Goal: Task Accomplishment & Management: Complete application form

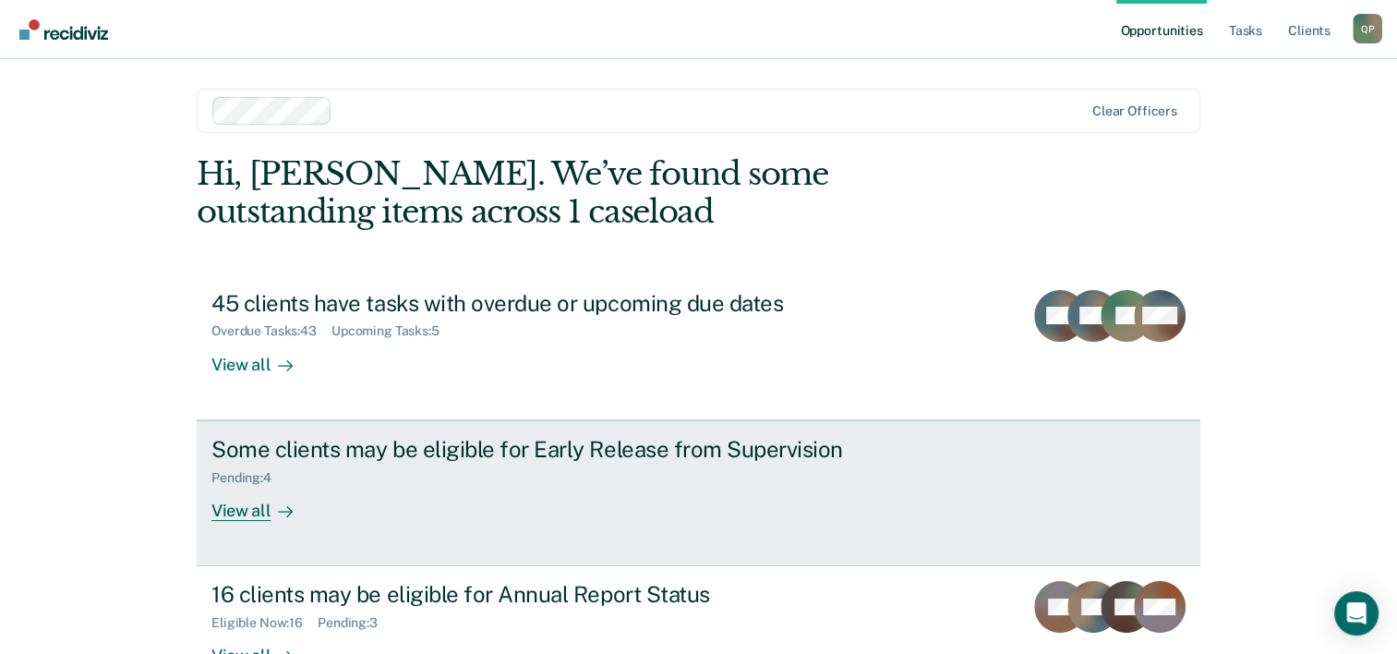
click at [396, 502] on div "Some clients may be eligible for Early Release from Supervision Pending : 4 Vie…" at bounding box center [557, 478] width 693 height 85
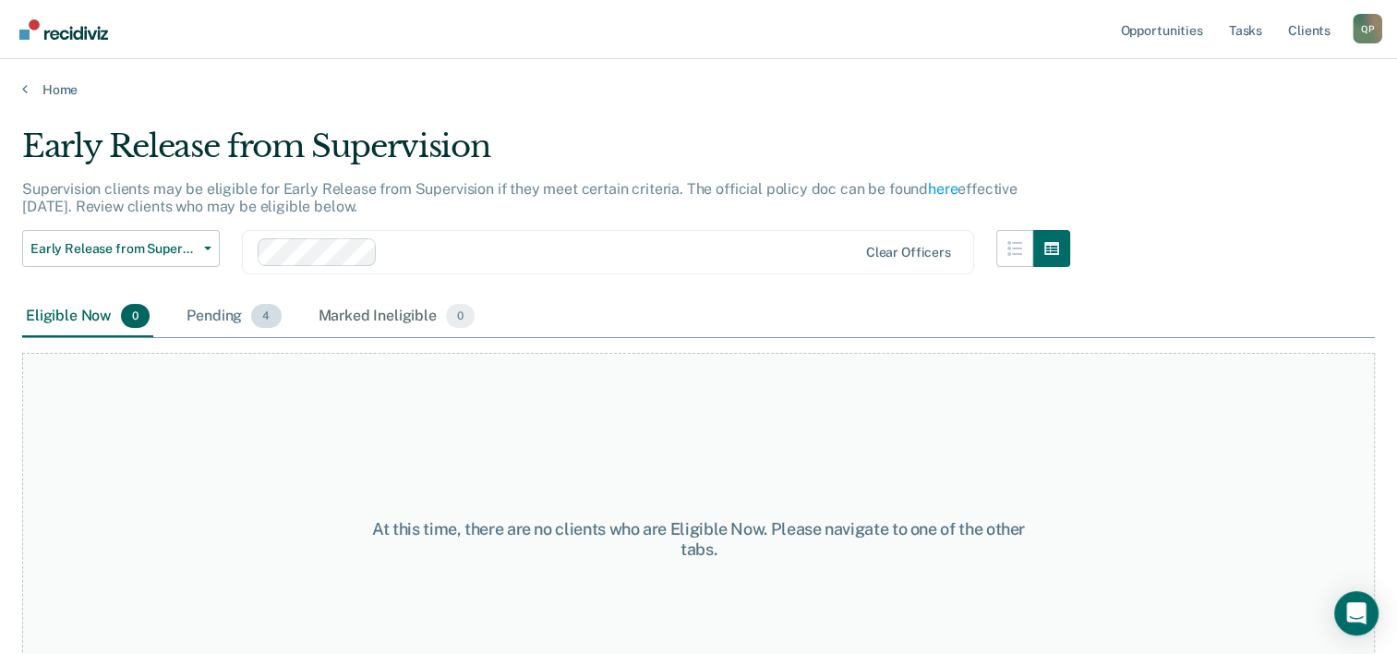
click at [233, 309] on div "Pending 4" at bounding box center [234, 316] width 102 height 41
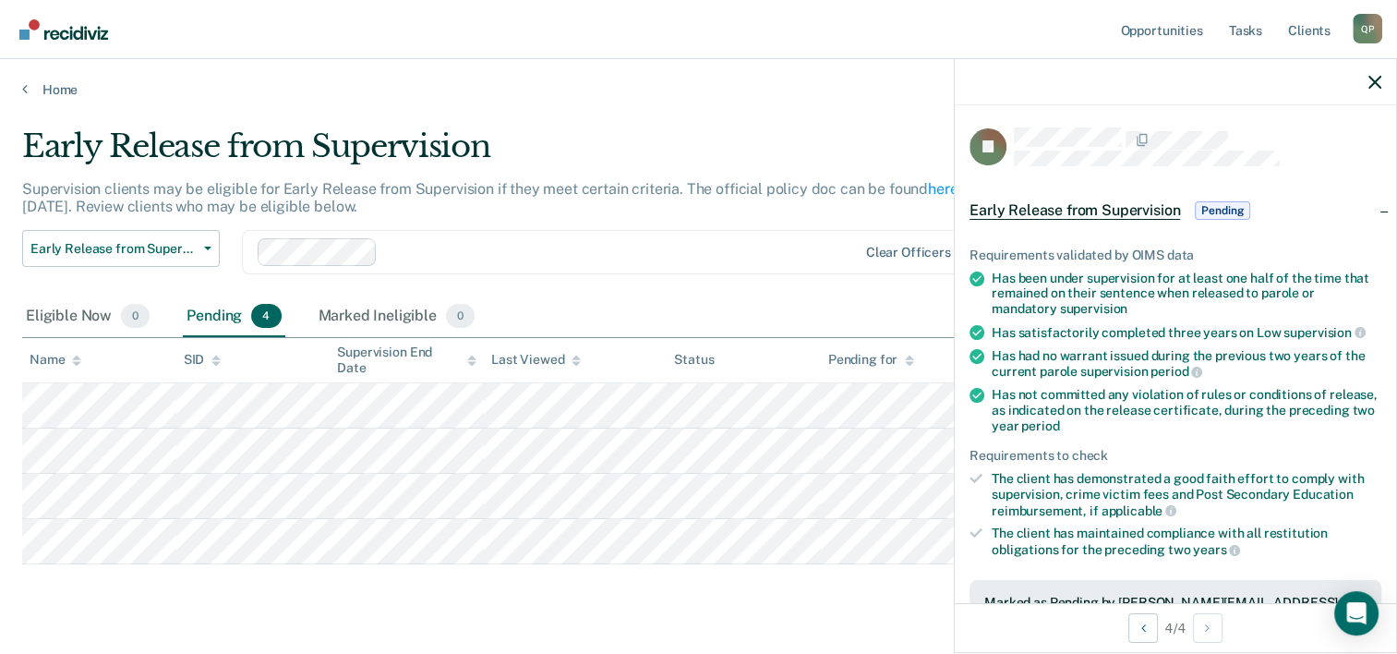
click at [905, 636] on main "Early Release from Supervision Supervision clients may be eligible for Early Re…" at bounding box center [698, 395] width 1397 height 594
click at [1373, 80] on icon "button" at bounding box center [1375, 82] width 13 height 13
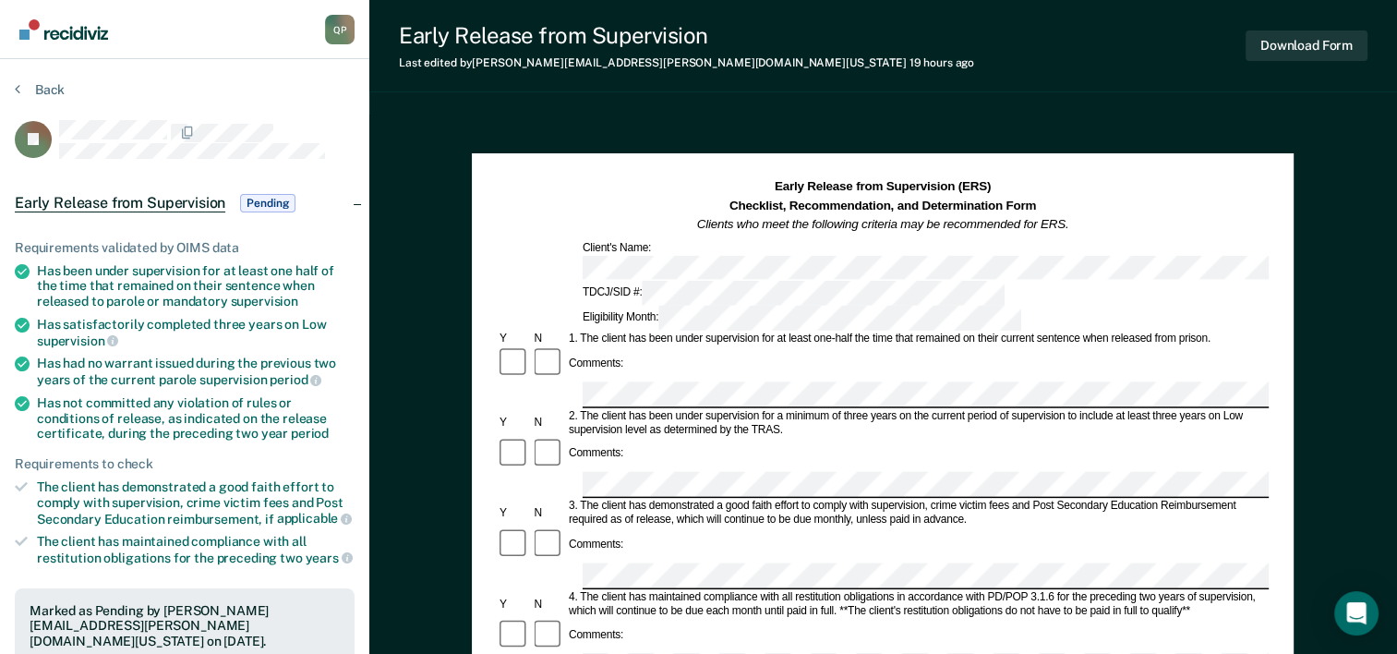
drag, startPoint x: 119, startPoint y: 58, endPoint x: 132, endPoint y: 66, distance: 14.9
click at [120, 58] on div "Quinten Polk Q P Profile How it works Log Out" at bounding box center [184, 29] width 369 height 59
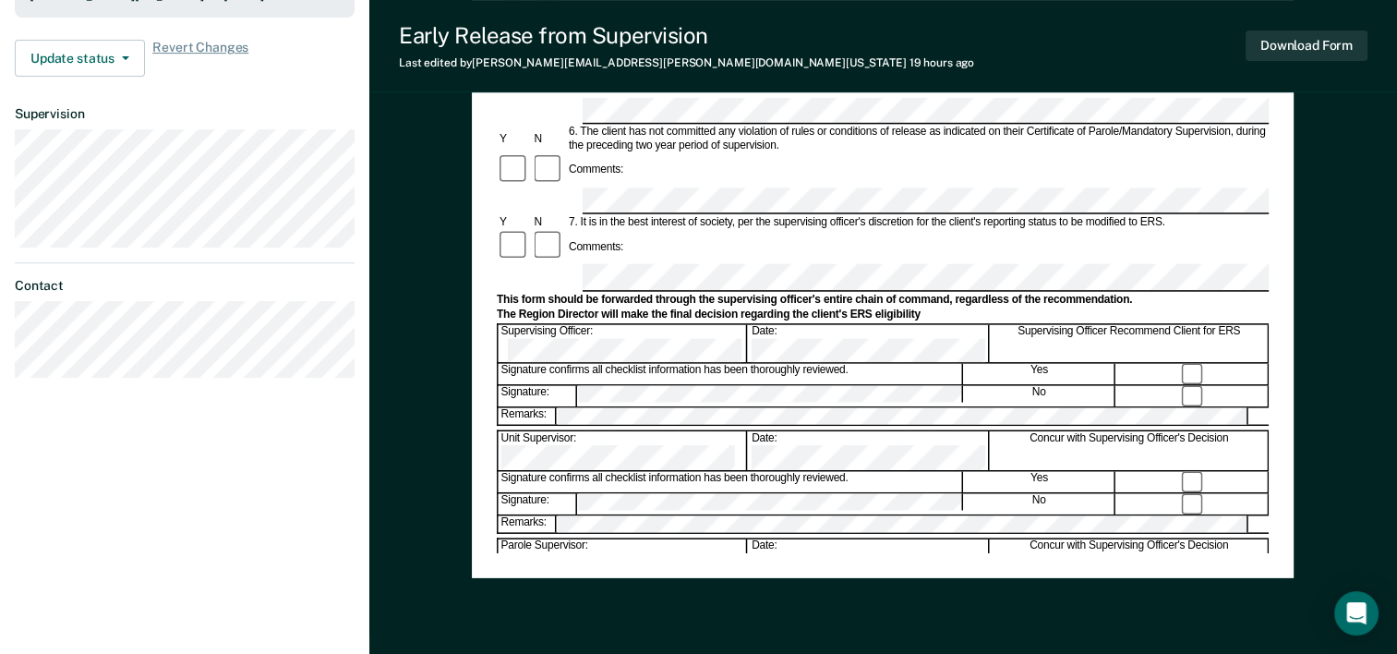
scroll to position [714, 0]
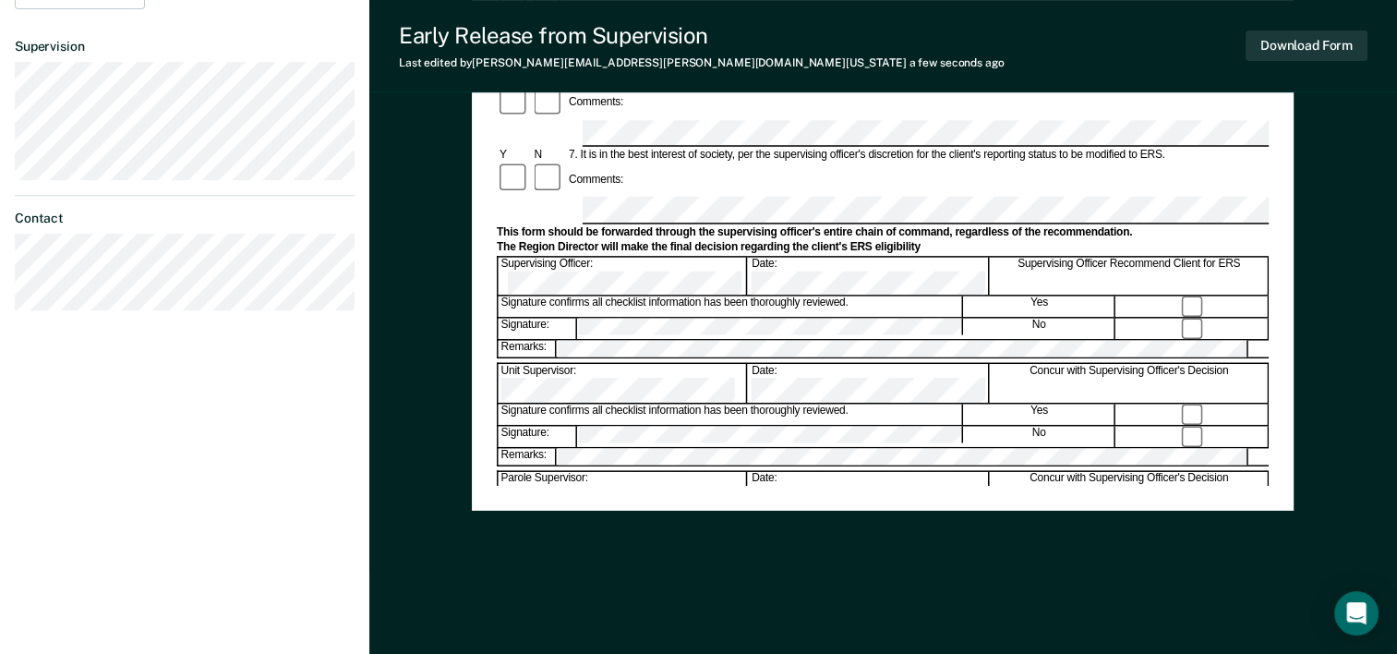
click at [569, 579] on div "Assistant Region Director:" at bounding box center [623, 598] width 249 height 39
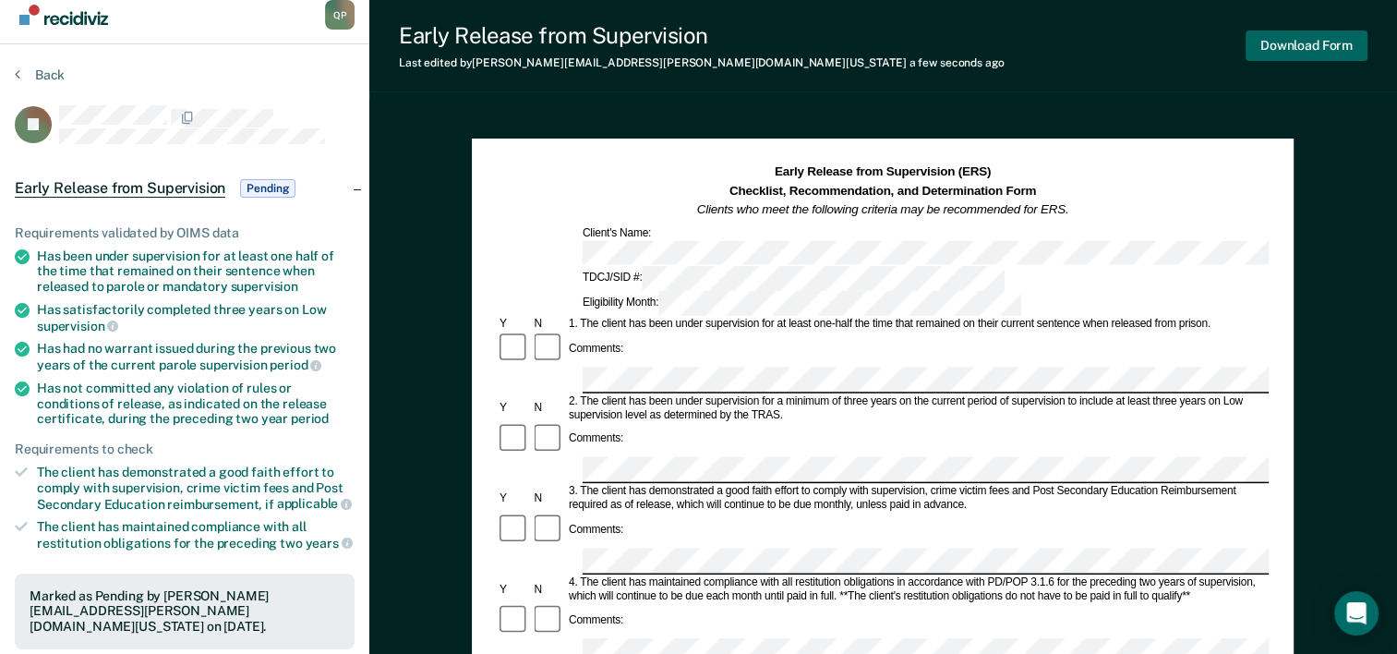
scroll to position [0, 0]
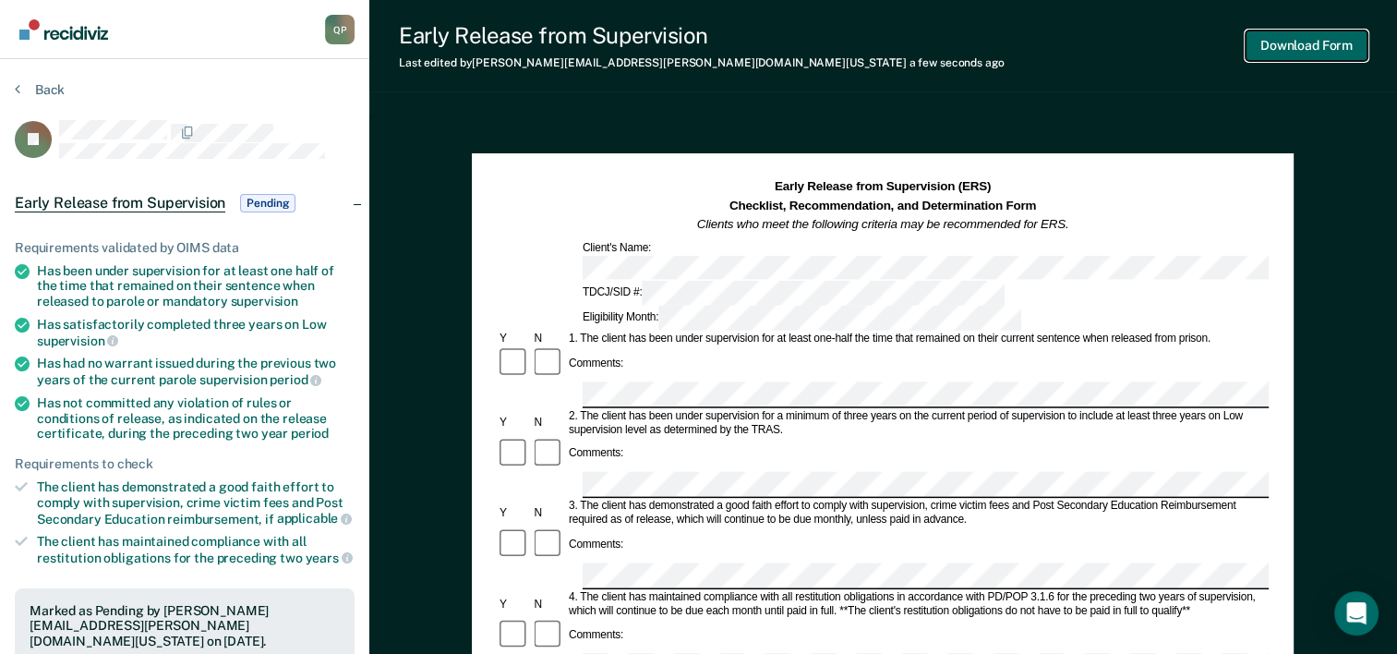
click at [1311, 45] on button "Download Form" at bounding box center [1307, 45] width 122 height 30
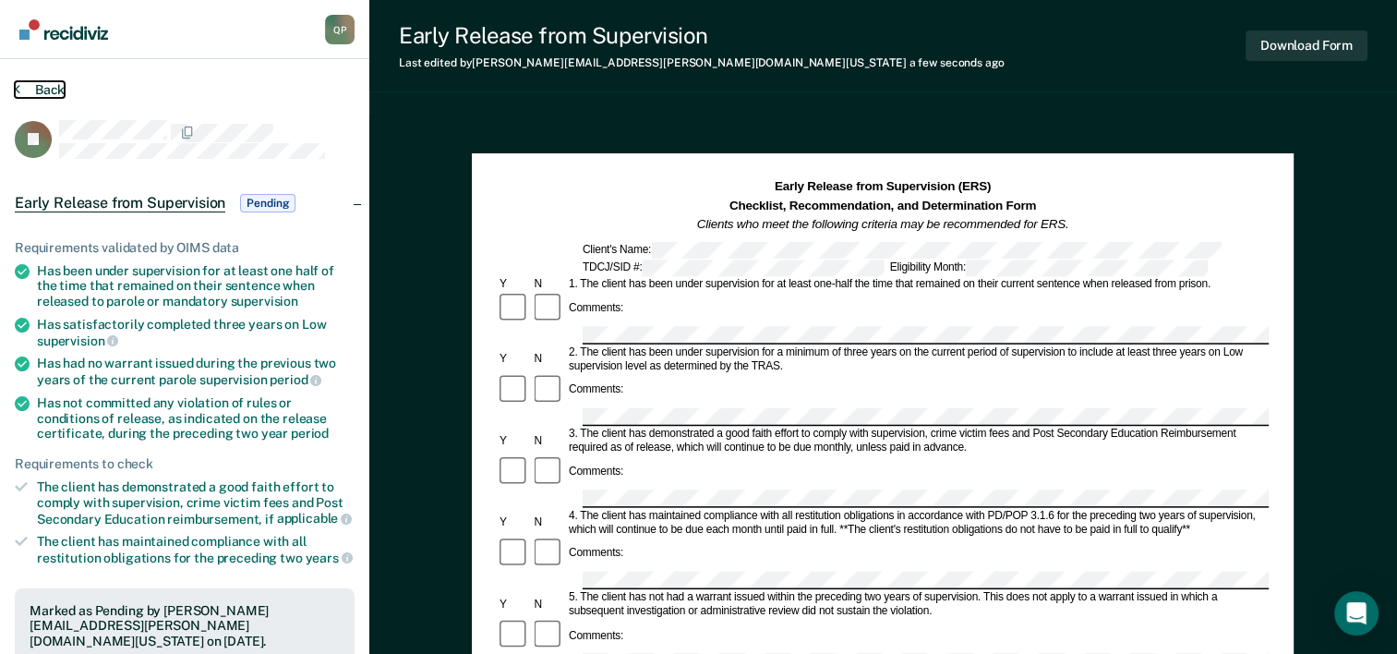
click at [35, 81] on button "Back" at bounding box center [40, 89] width 50 height 17
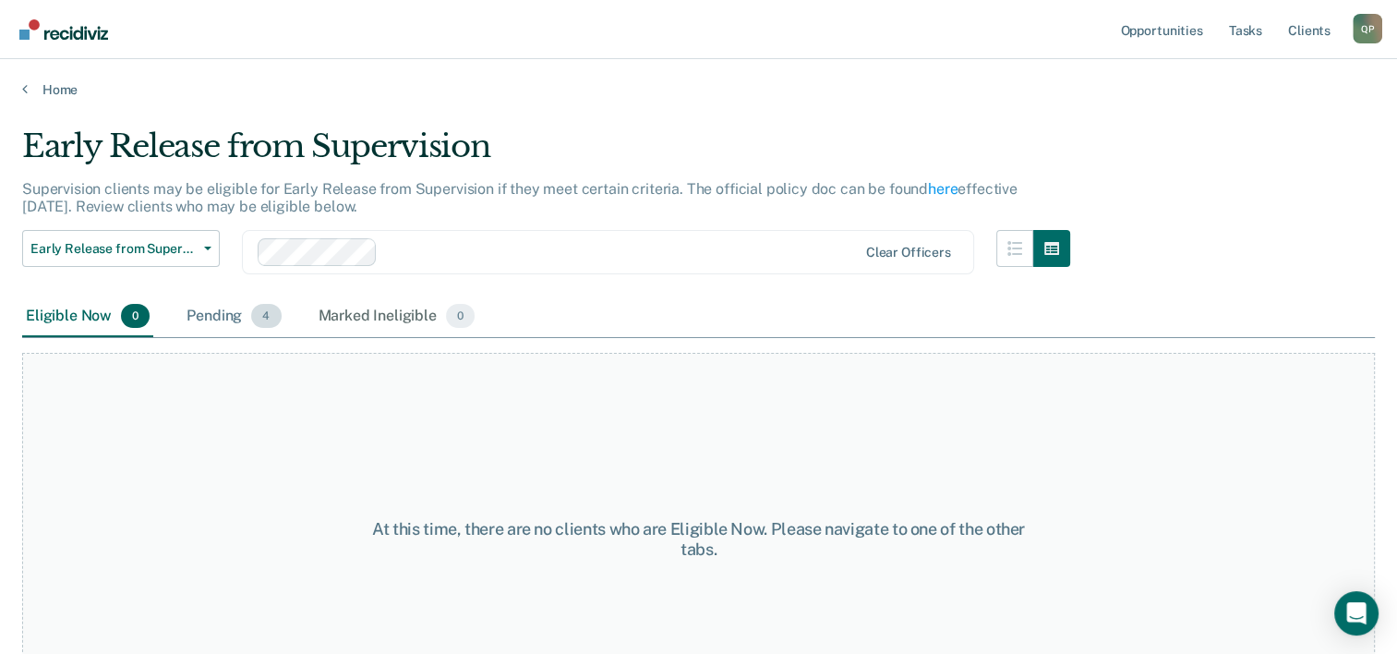
click at [238, 318] on div "Pending 4" at bounding box center [234, 316] width 102 height 41
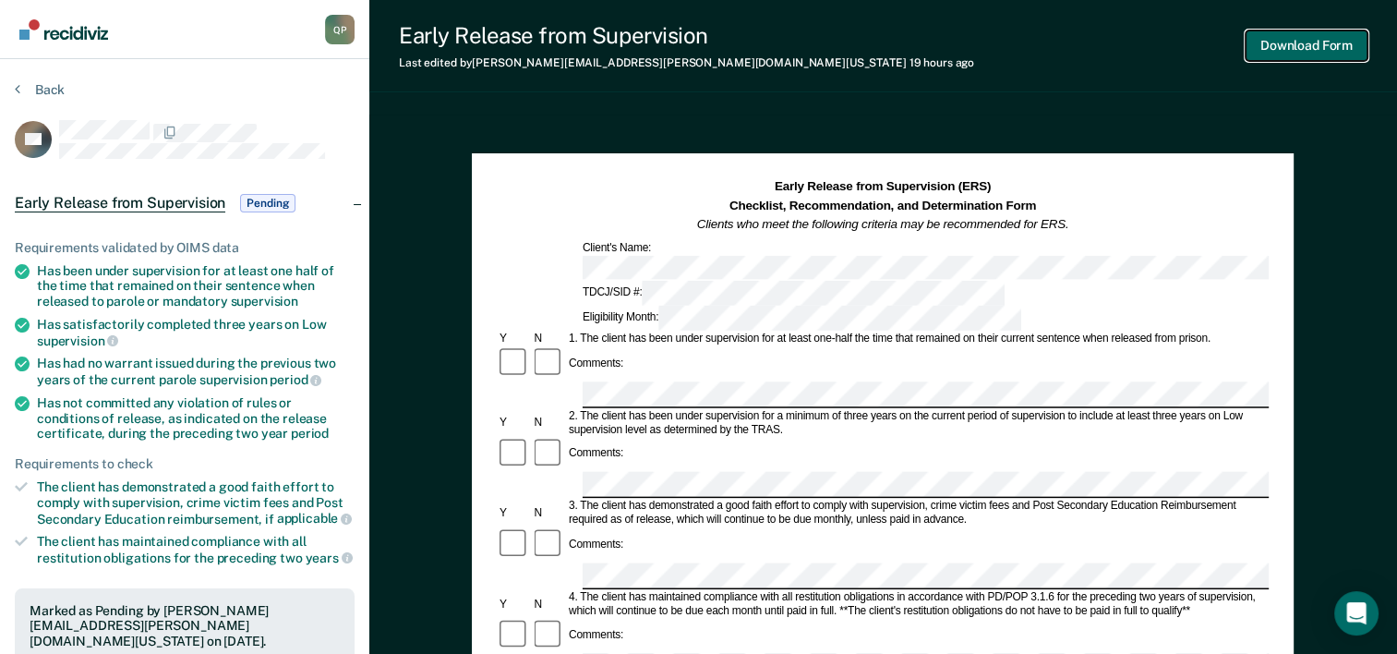
click at [1297, 52] on button "Download Form" at bounding box center [1307, 45] width 122 height 30
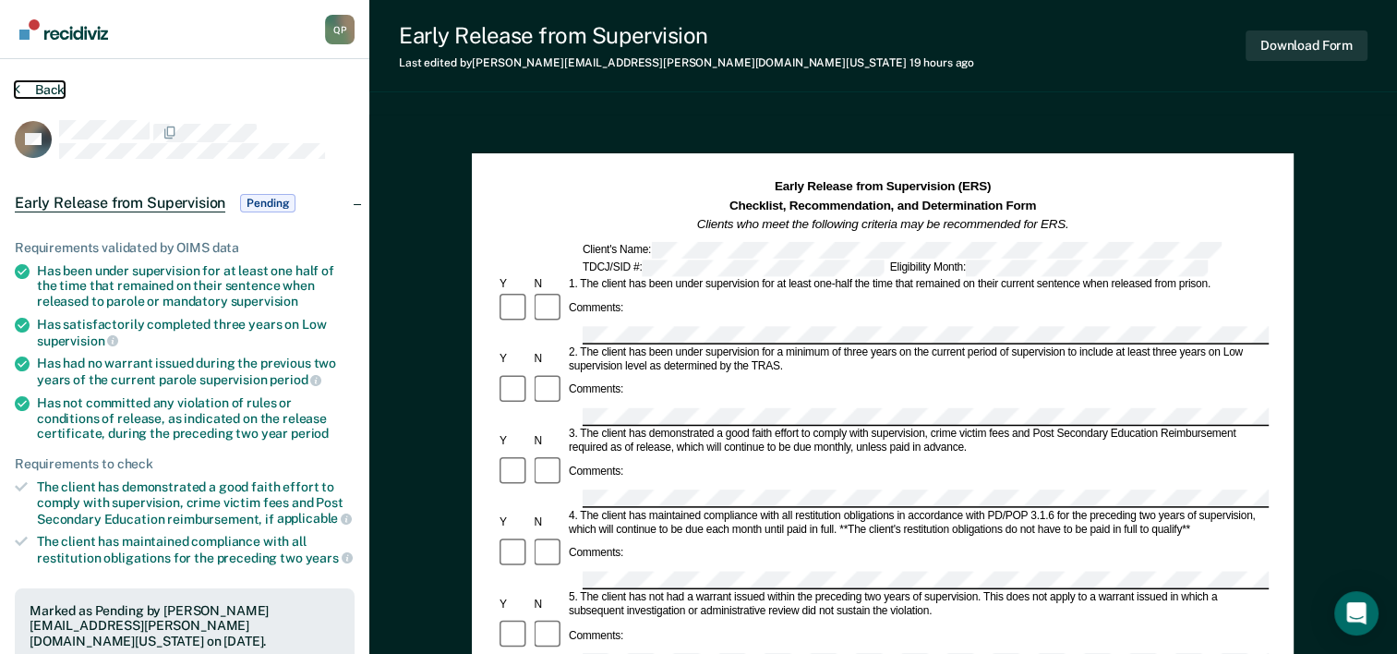
click at [56, 84] on button "Back" at bounding box center [40, 89] width 50 height 17
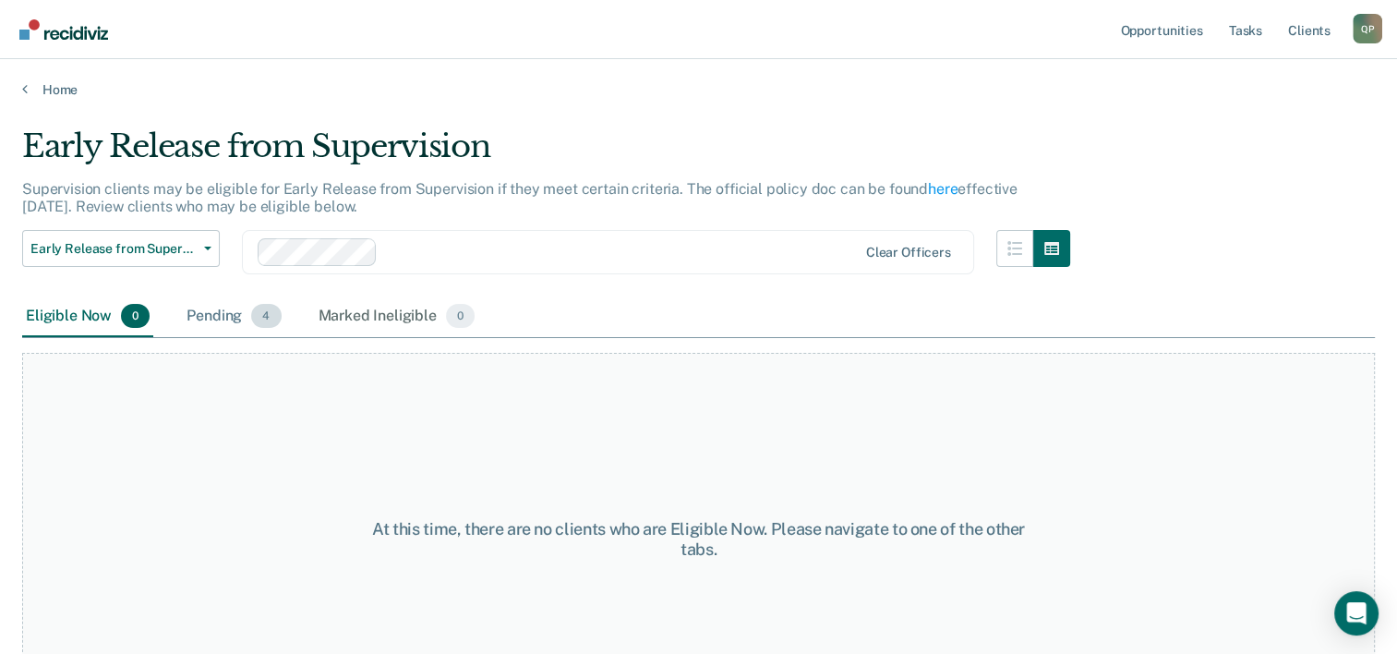
click at [236, 328] on div "Pending 4" at bounding box center [234, 316] width 102 height 41
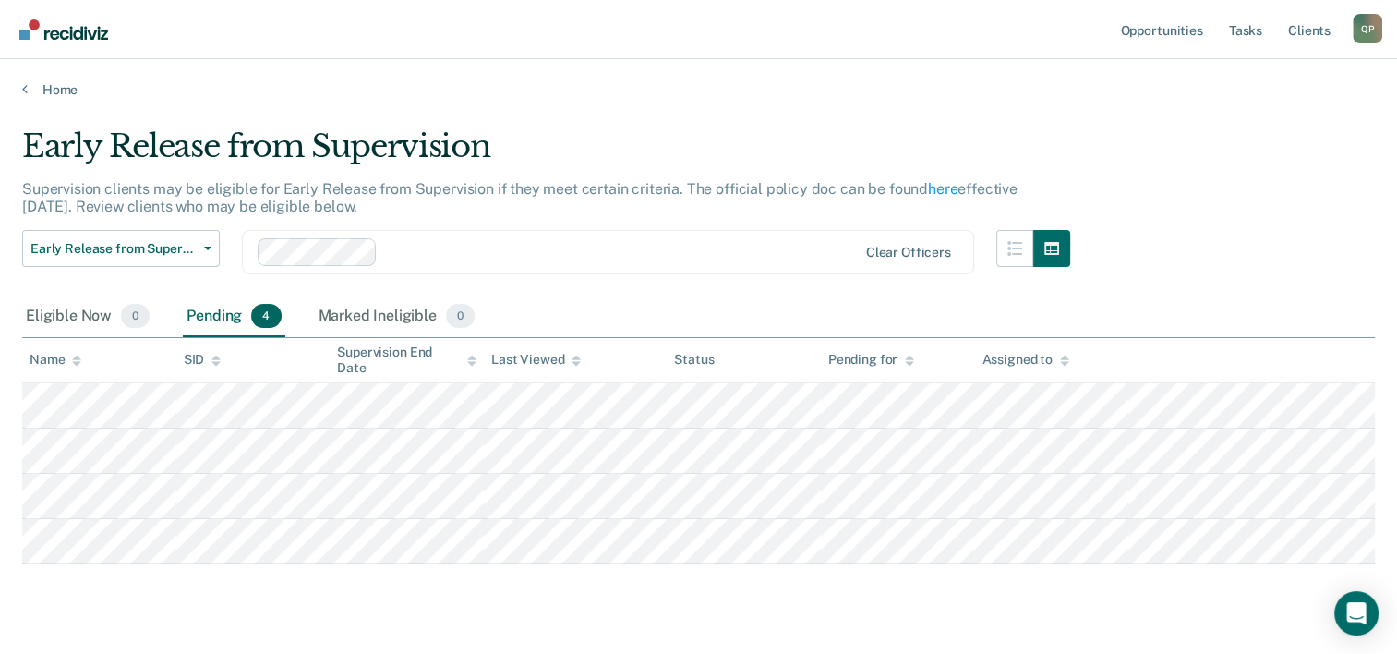
click at [55, 99] on main "Early Release from Supervision Supervision clients may be eligible for Early Re…" at bounding box center [698, 395] width 1397 height 594
click at [57, 86] on link "Home" at bounding box center [698, 89] width 1353 height 17
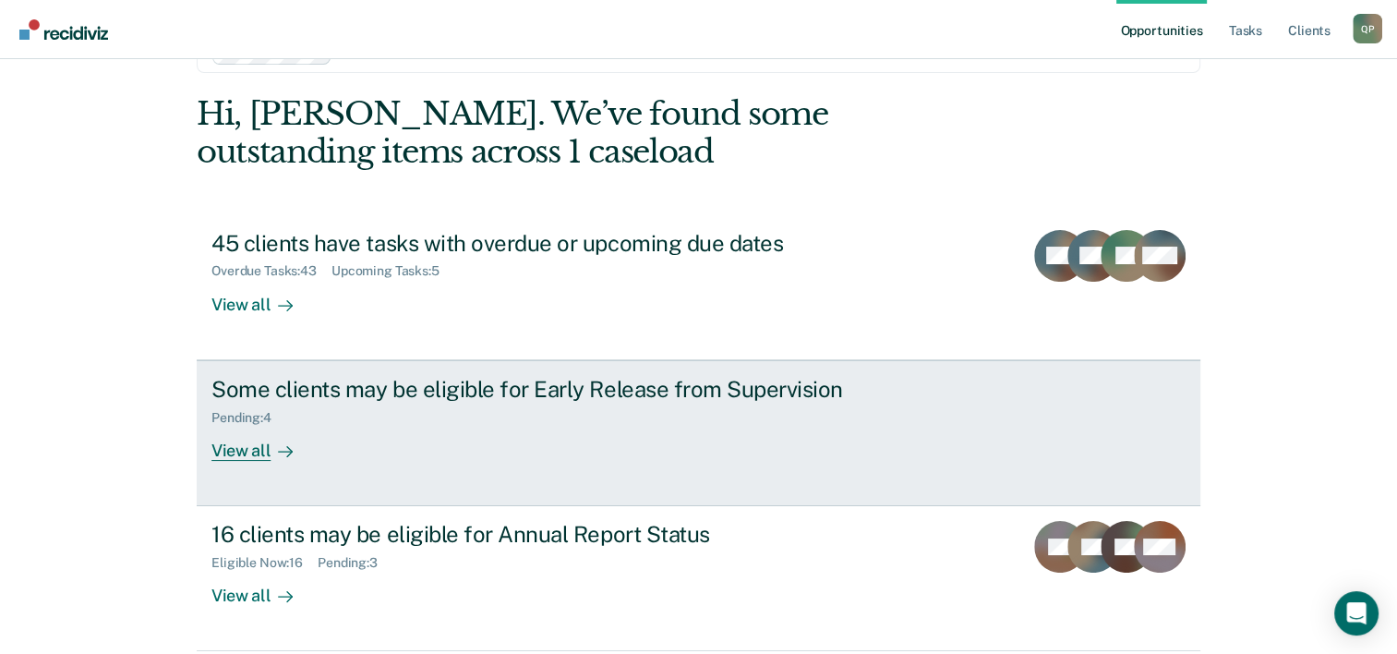
scroll to position [92, 0]
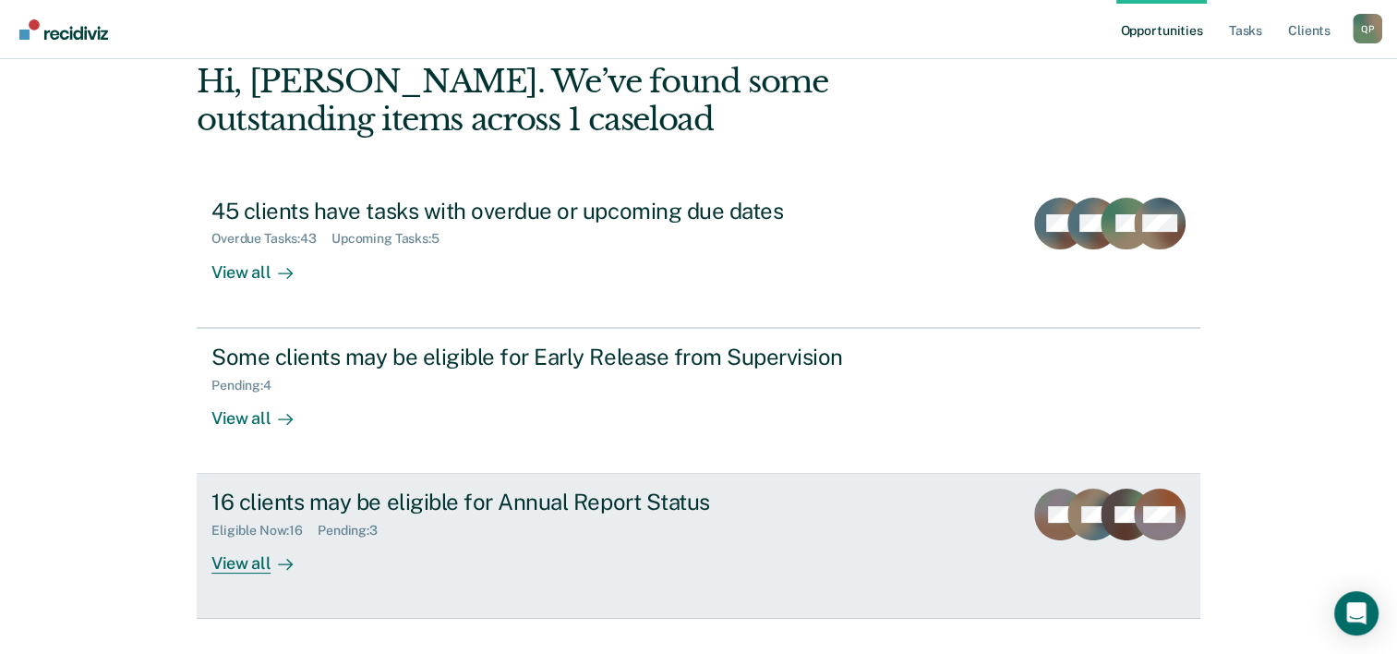
click at [559, 522] on div "Eligible Now : 16 Pending : 3" at bounding box center [535, 526] width 648 height 23
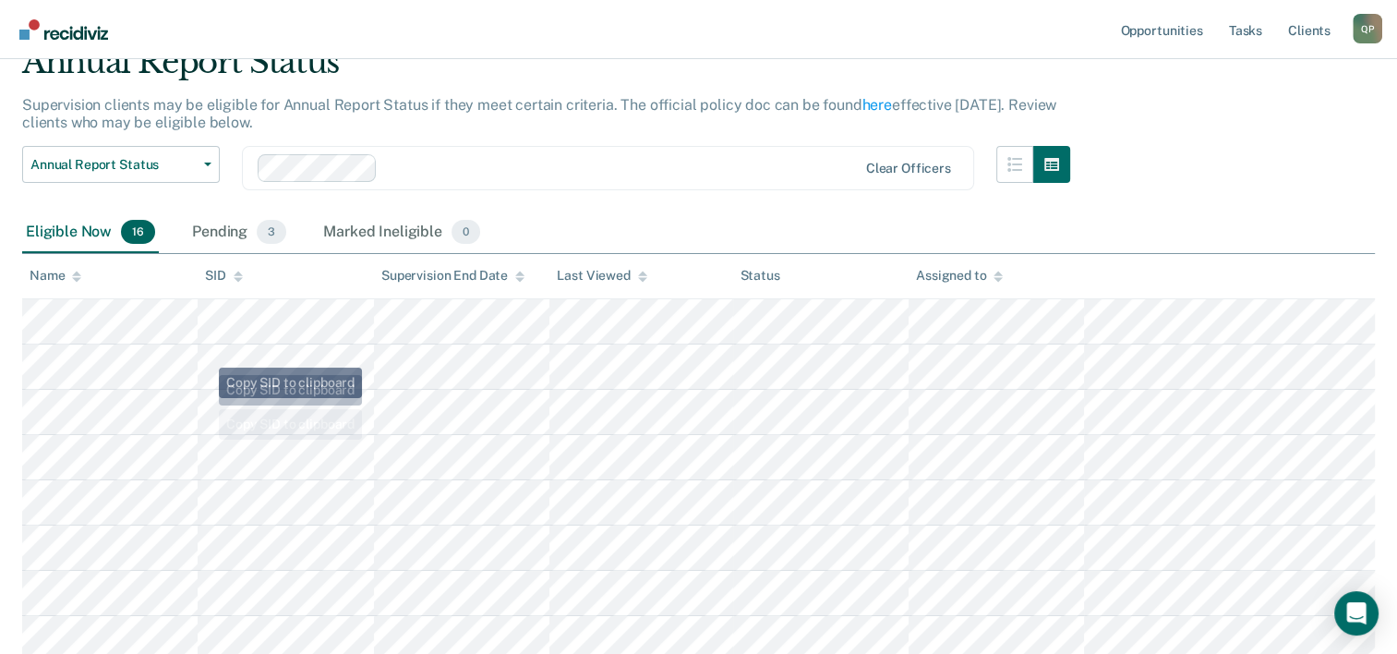
scroll to position [185, 0]
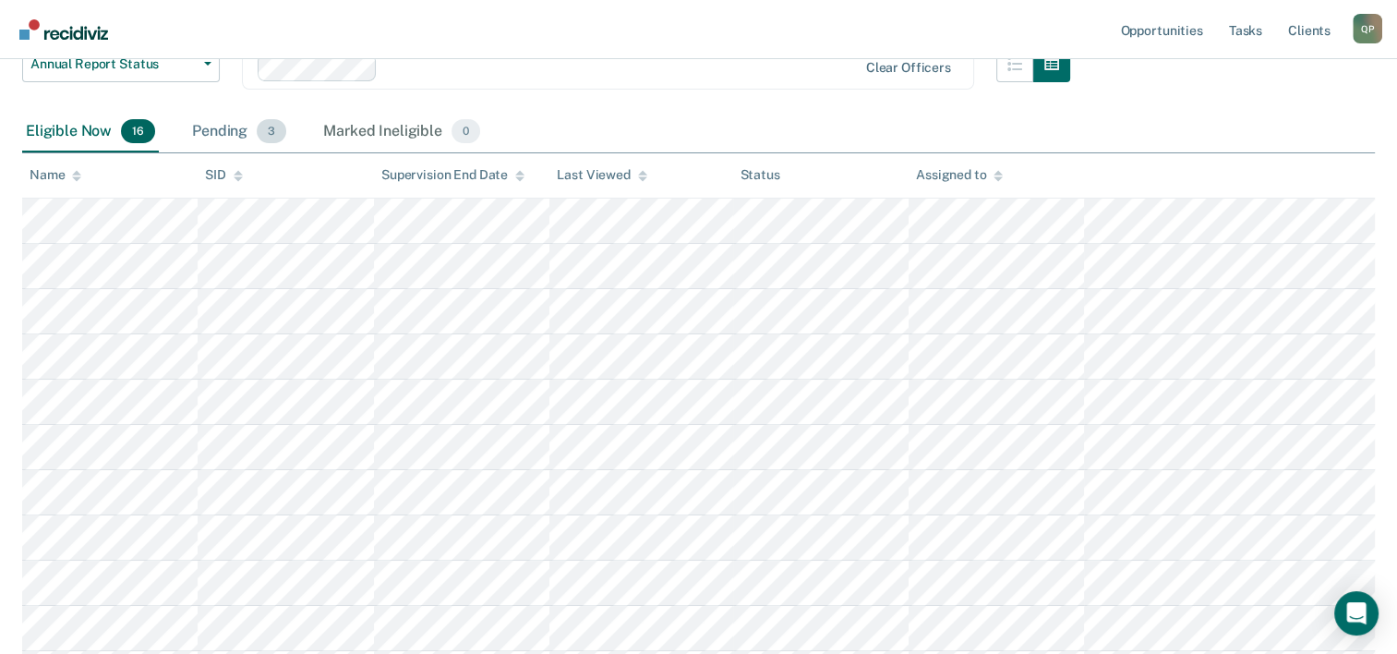
click at [227, 127] on div "Pending 3" at bounding box center [239, 132] width 102 height 41
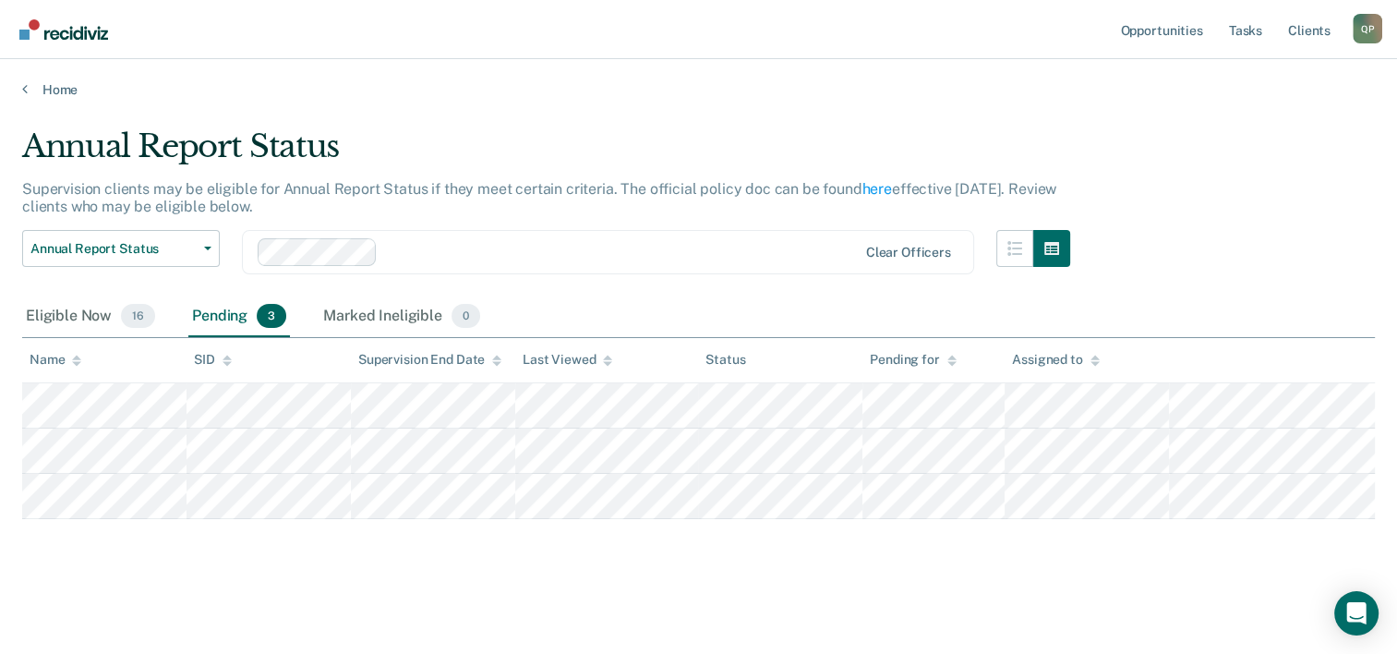
scroll to position [0, 0]
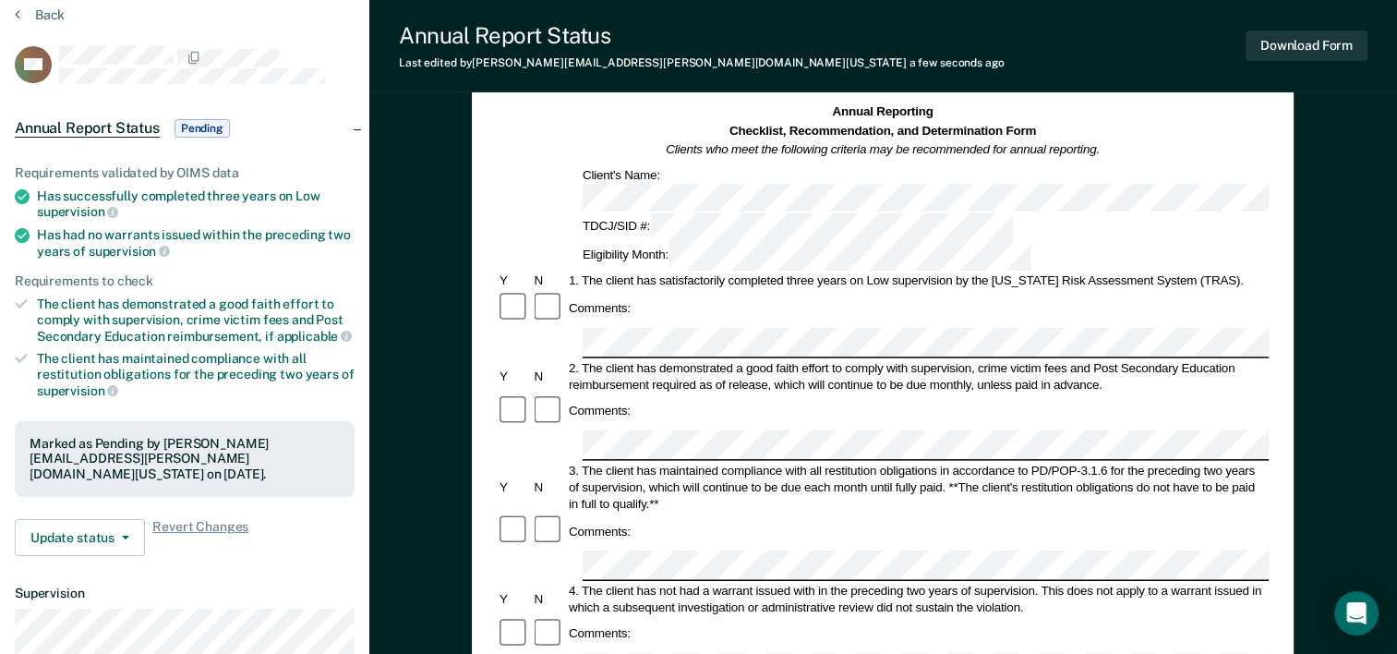
scroll to position [67, 0]
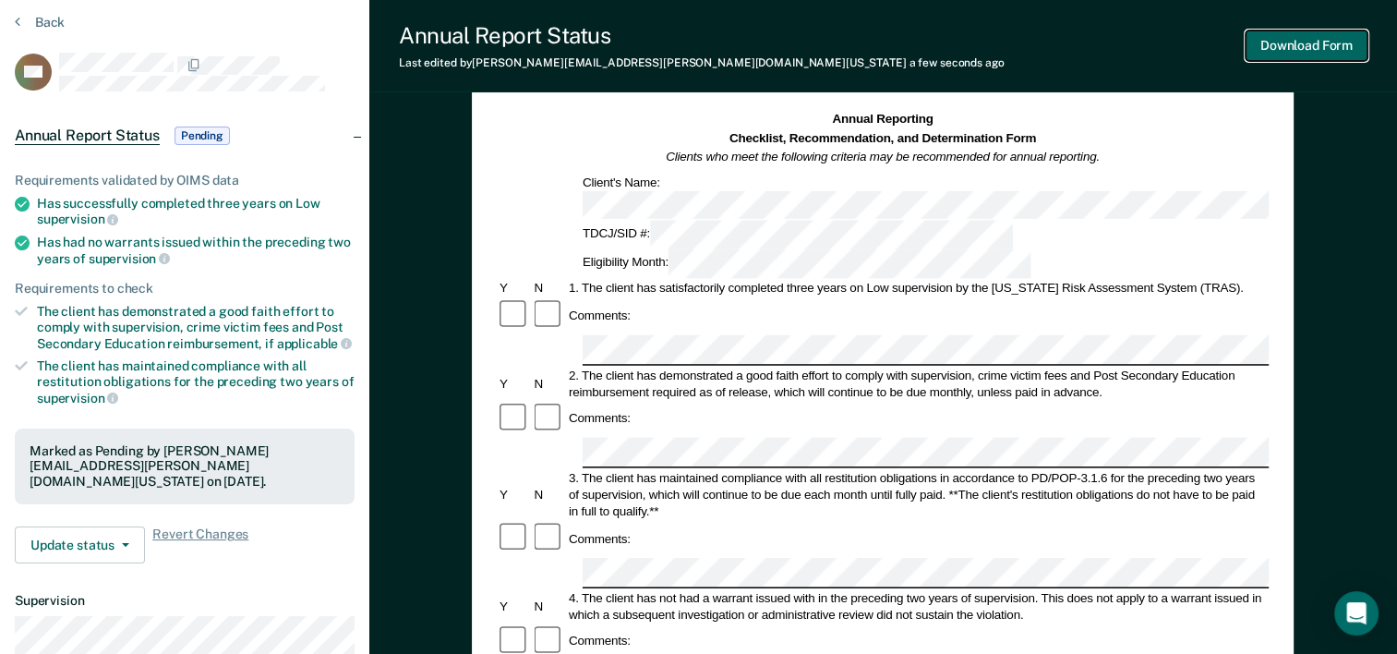
click at [1293, 52] on button "Download Form" at bounding box center [1307, 45] width 122 height 30
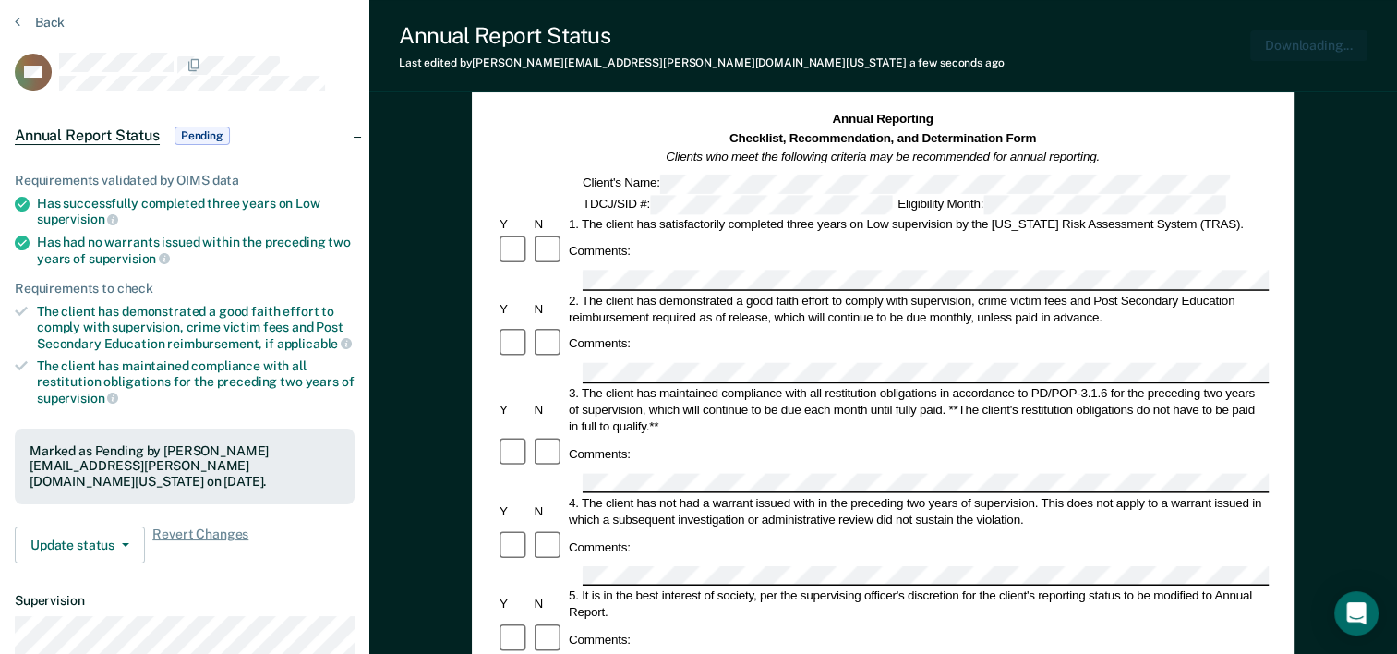
scroll to position [0, 0]
click at [38, 26] on button "Back" at bounding box center [40, 22] width 50 height 17
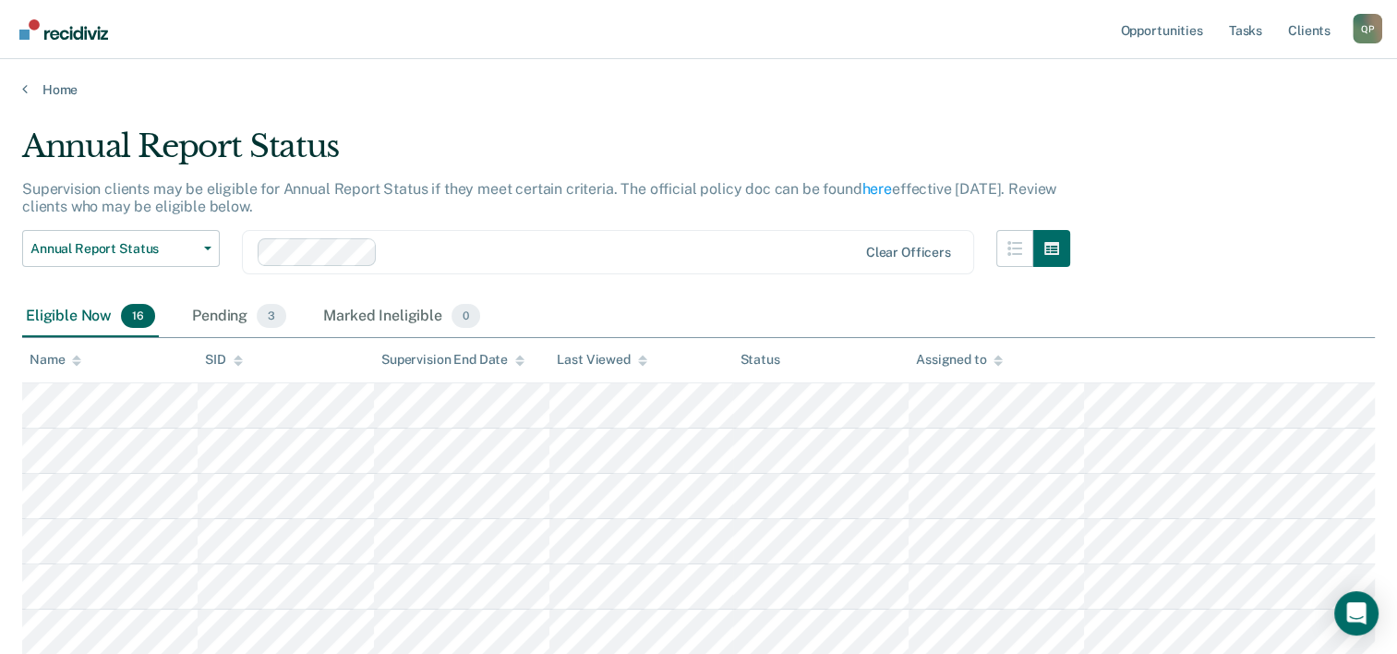
click at [55, 80] on div "Home" at bounding box center [698, 78] width 1397 height 39
click at [61, 89] on link "Home" at bounding box center [698, 89] width 1353 height 17
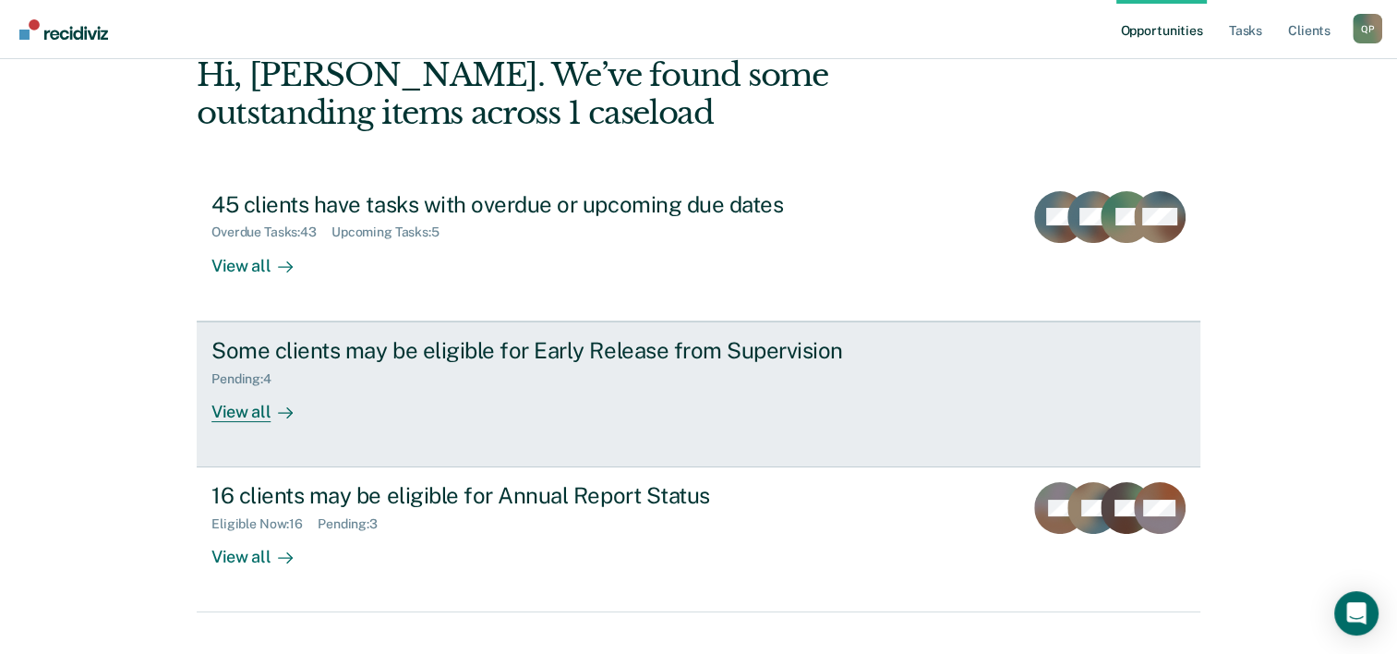
scroll to position [130, 0]
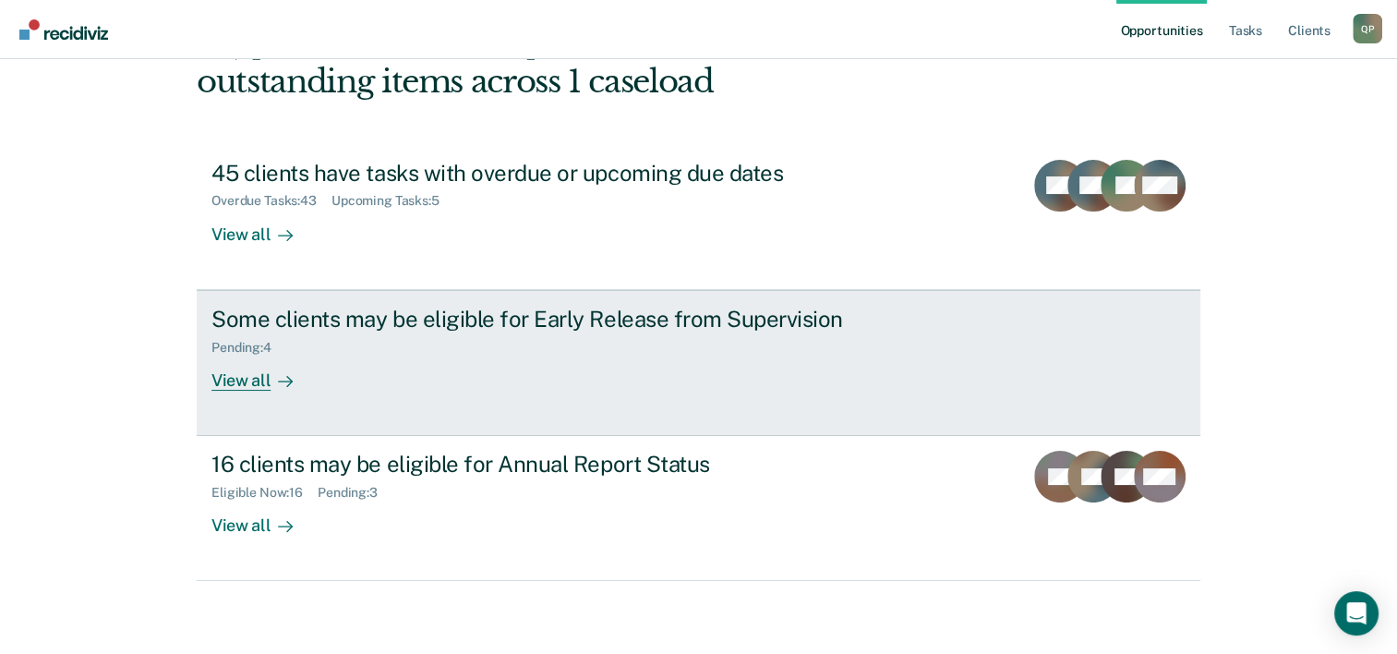
click at [417, 384] on div "Some clients may be eligible for Early Release from Supervision Pending : 4 Vie…" at bounding box center [557, 348] width 693 height 85
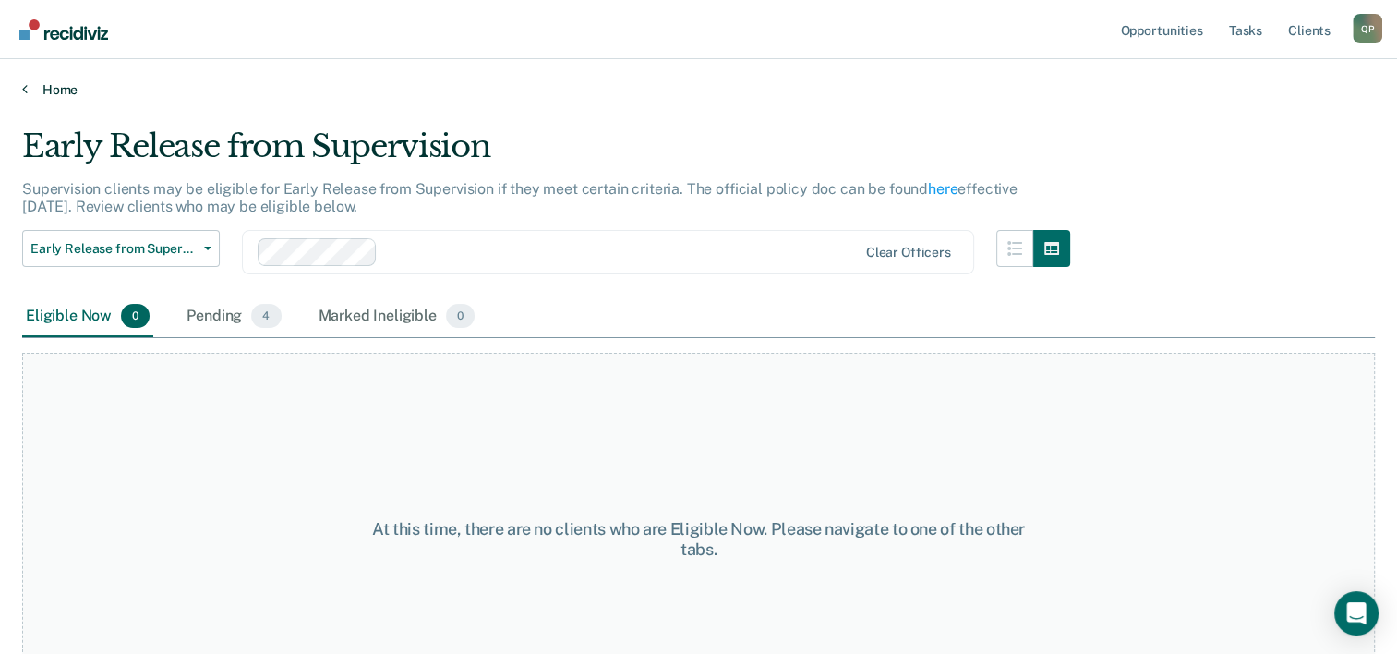
click at [33, 91] on link "Home" at bounding box center [698, 89] width 1353 height 17
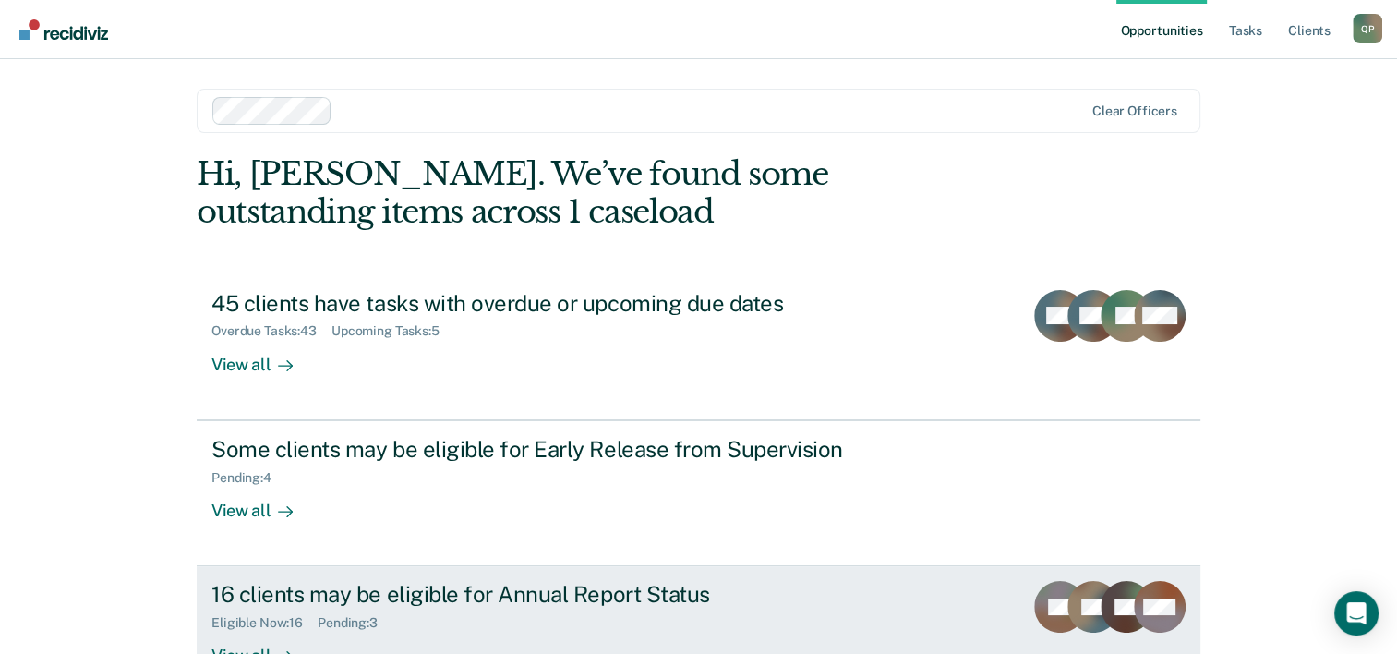
click at [501, 613] on div "Eligible Now : 16 Pending : 3" at bounding box center [535, 619] width 648 height 23
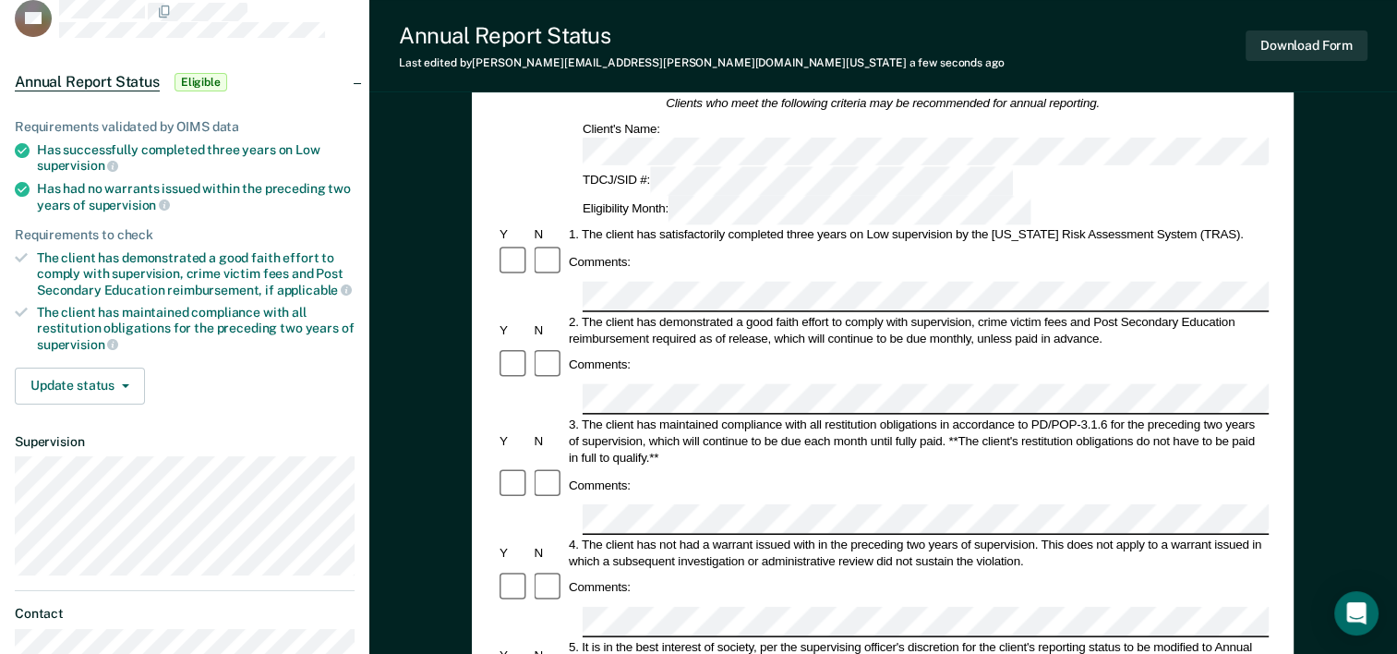
scroll to position [92, 0]
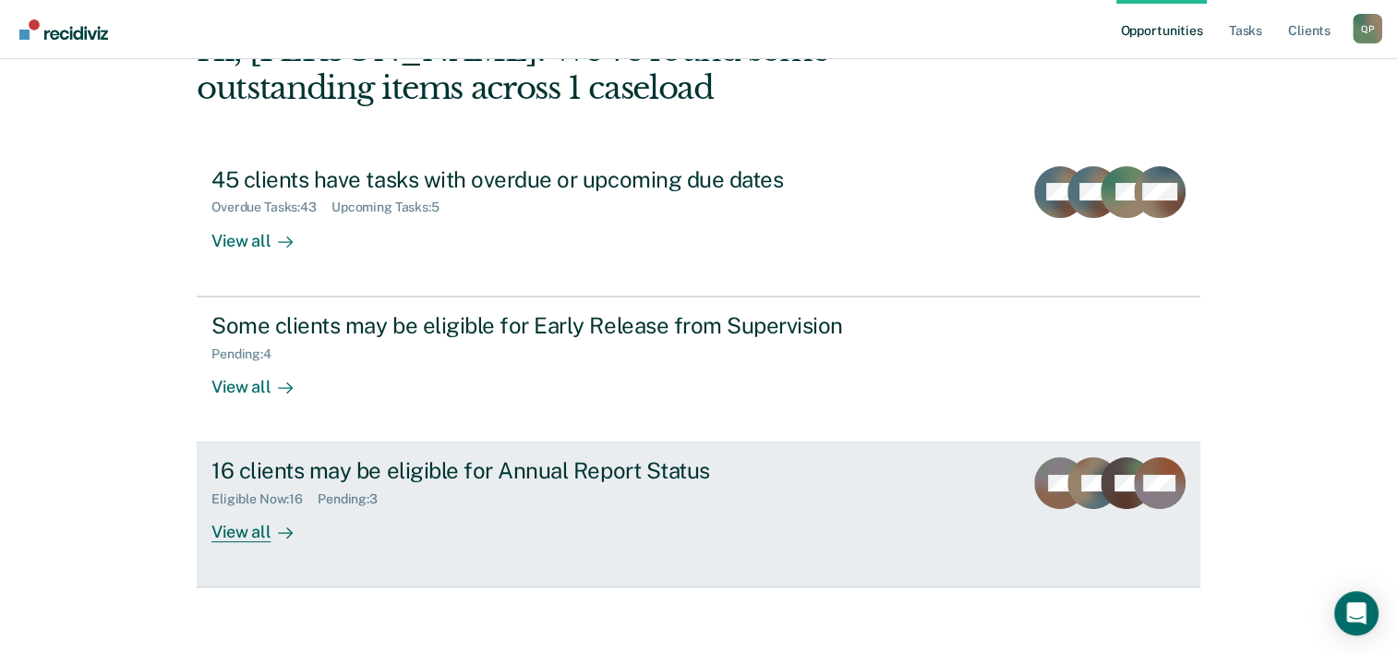
scroll to position [130, 0]
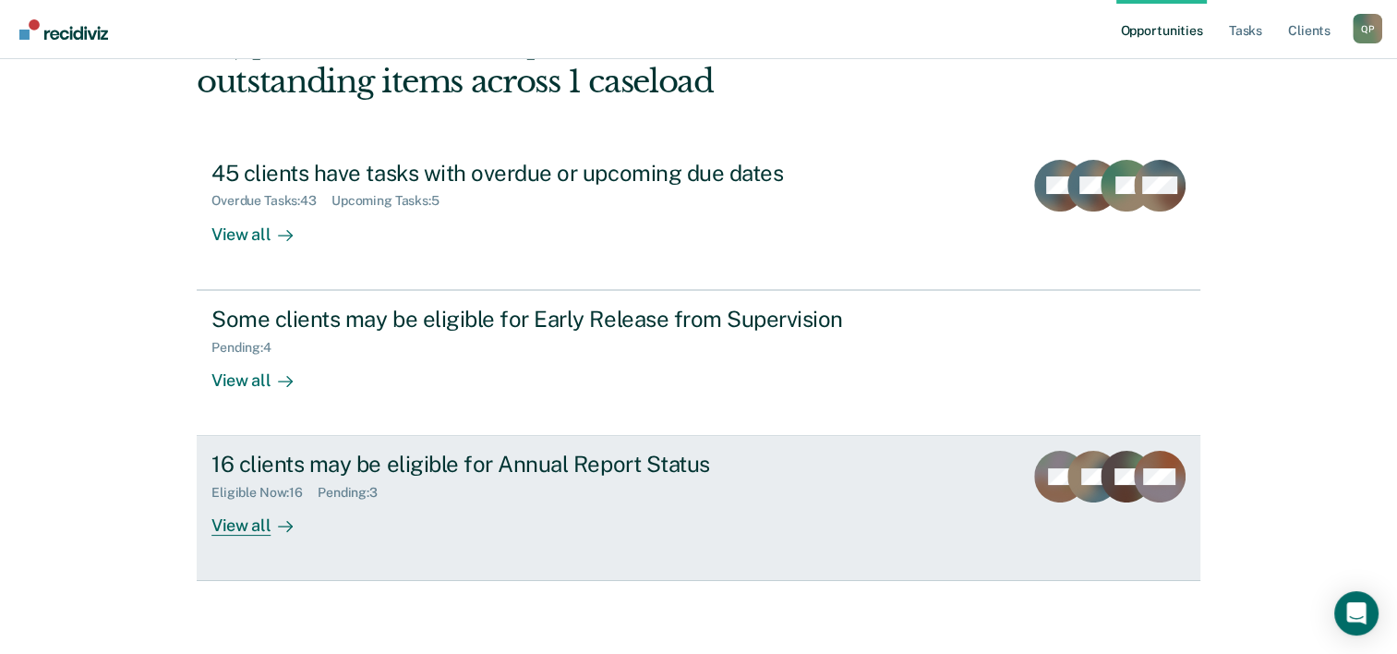
click at [541, 514] on div "16 clients may be eligible for Annual Report Status Eligible Now : 16 Pending :…" at bounding box center [557, 493] width 693 height 85
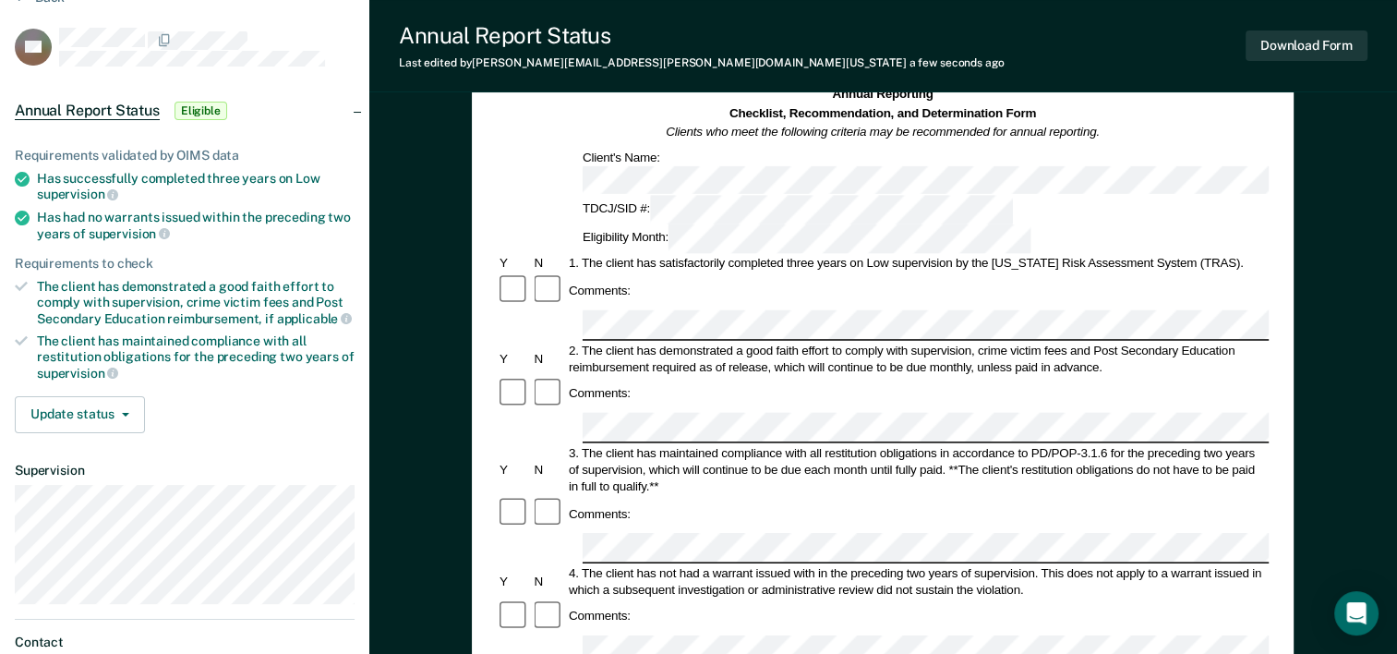
scroll to position [185, 0]
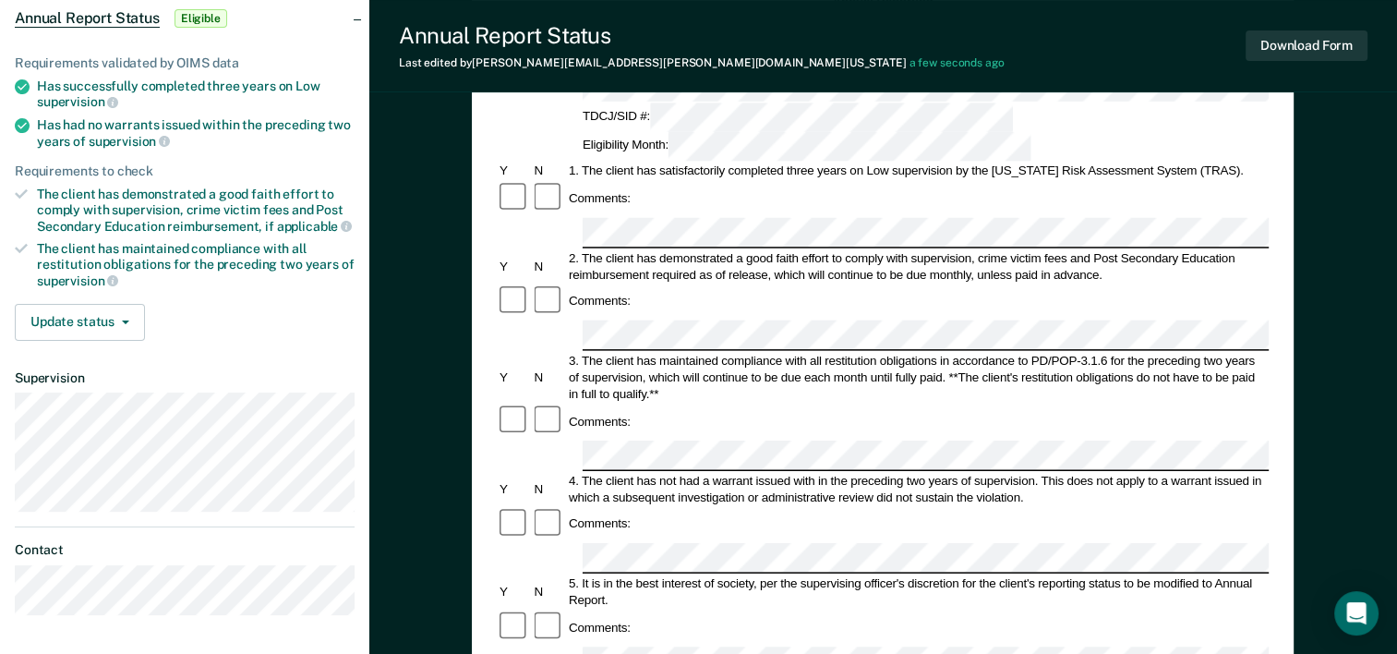
click at [668, 506] on div "Comments:" at bounding box center [883, 523] width 772 height 35
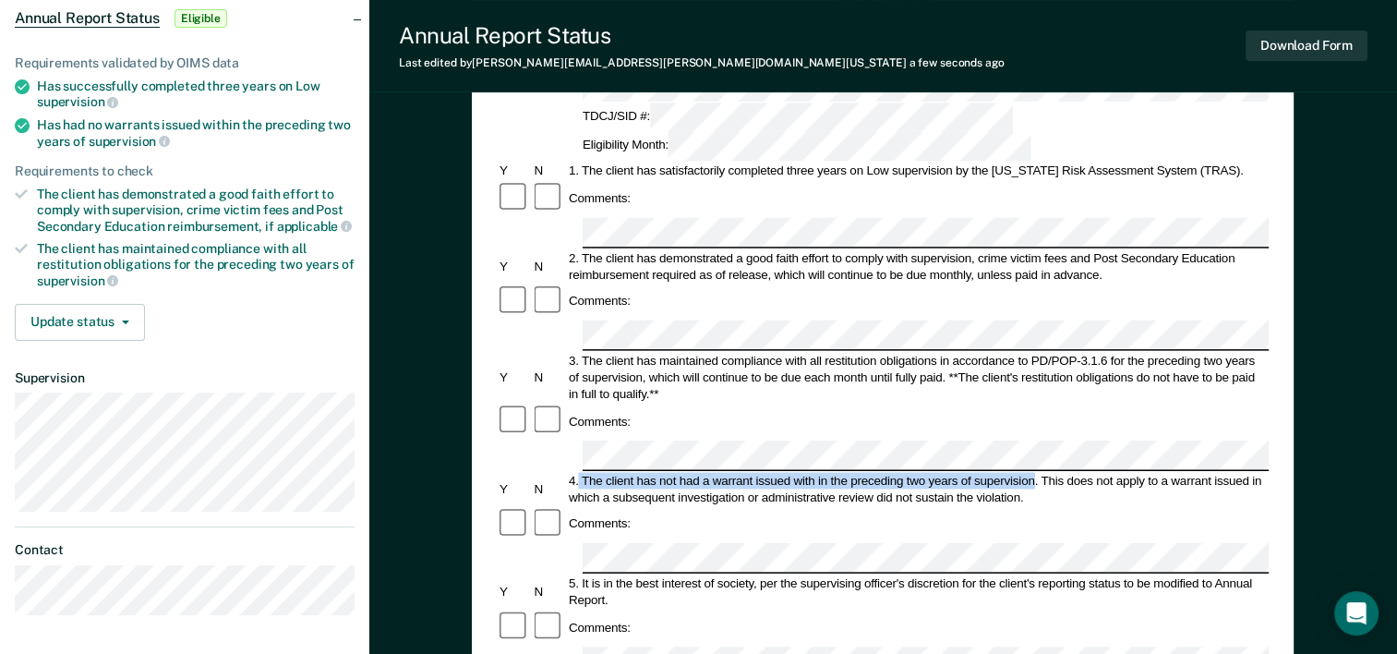
drag, startPoint x: 579, startPoint y: 352, endPoint x: 1033, endPoint y: 351, distance: 454.3
click at [1033, 472] on div "4. The client has not had a warrant issued with in the preceding two years of s…" at bounding box center [917, 488] width 703 height 33
drag, startPoint x: 1033, startPoint y: 351, endPoint x: 1023, endPoint y: 351, distance: 10.2
copy div "The client has not had a warrant issued with in the preceding two years of supe…"
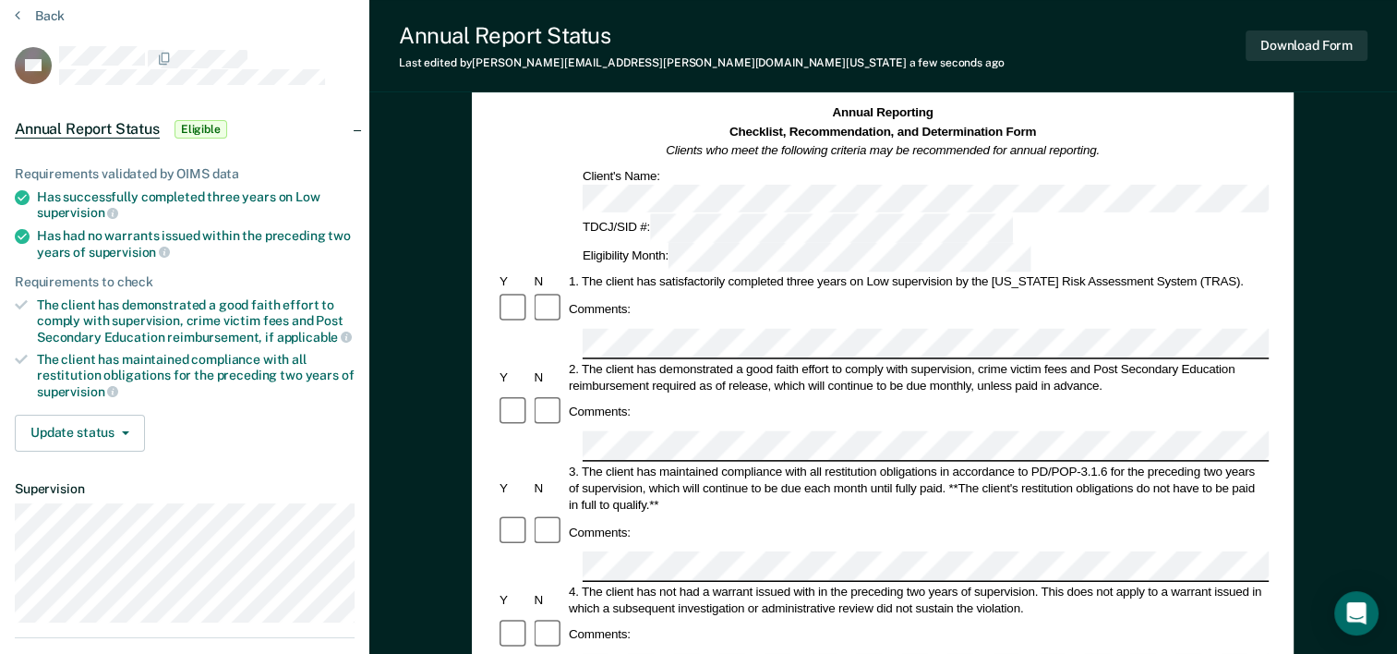
scroll to position [277, 0]
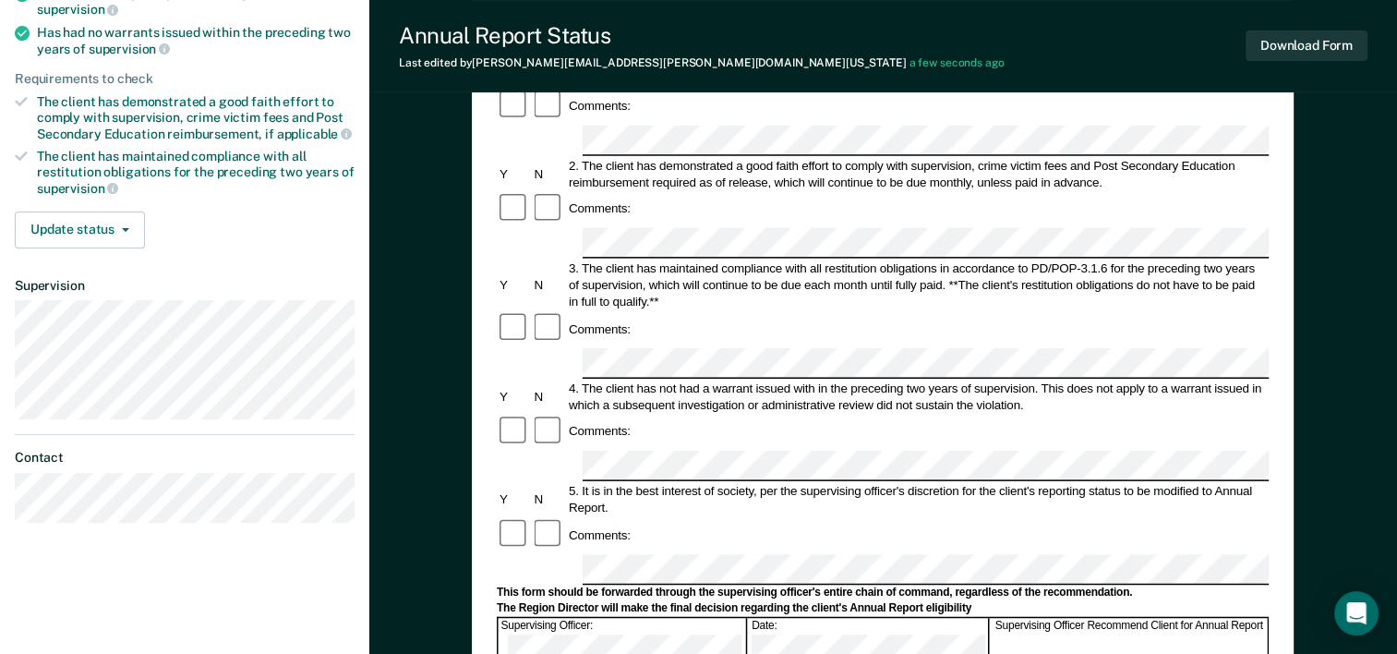
click at [864, 419] on form "Annual Reporting Checklist, Recommendation, and Determination Form Clients who …" at bounding box center [883, 552] width 772 height 1302
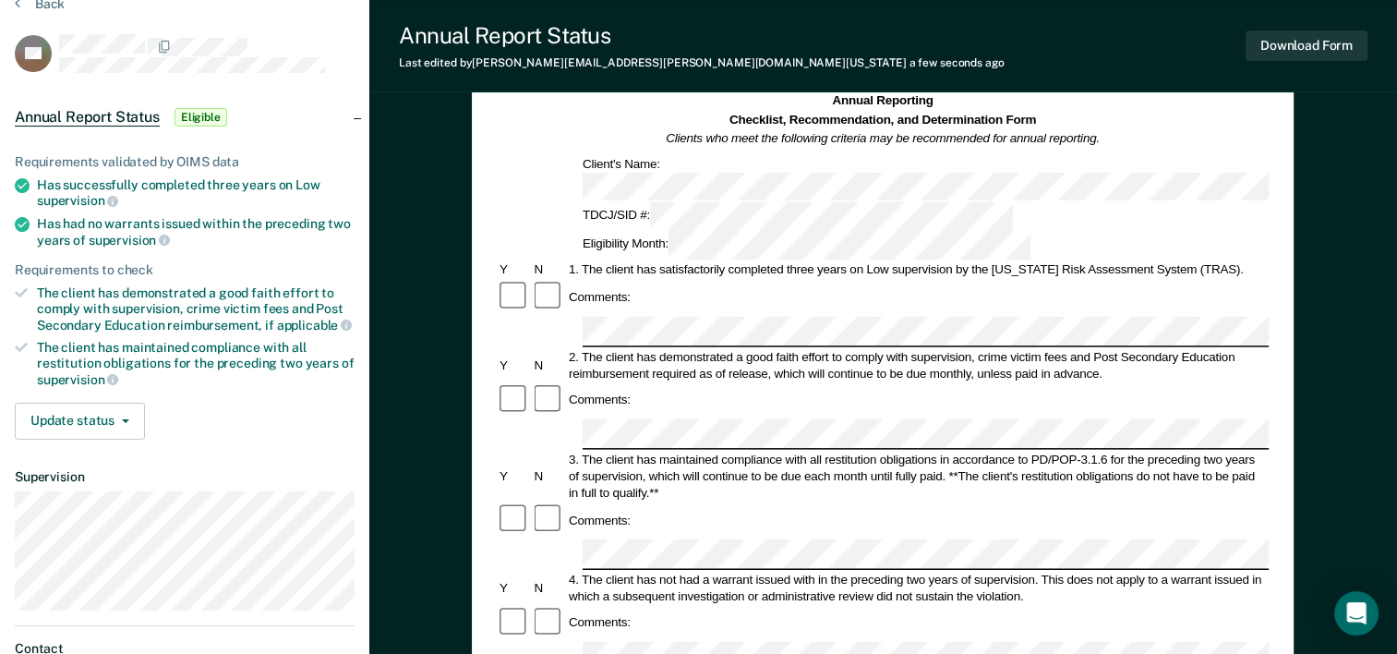
scroll to position [0, 0]
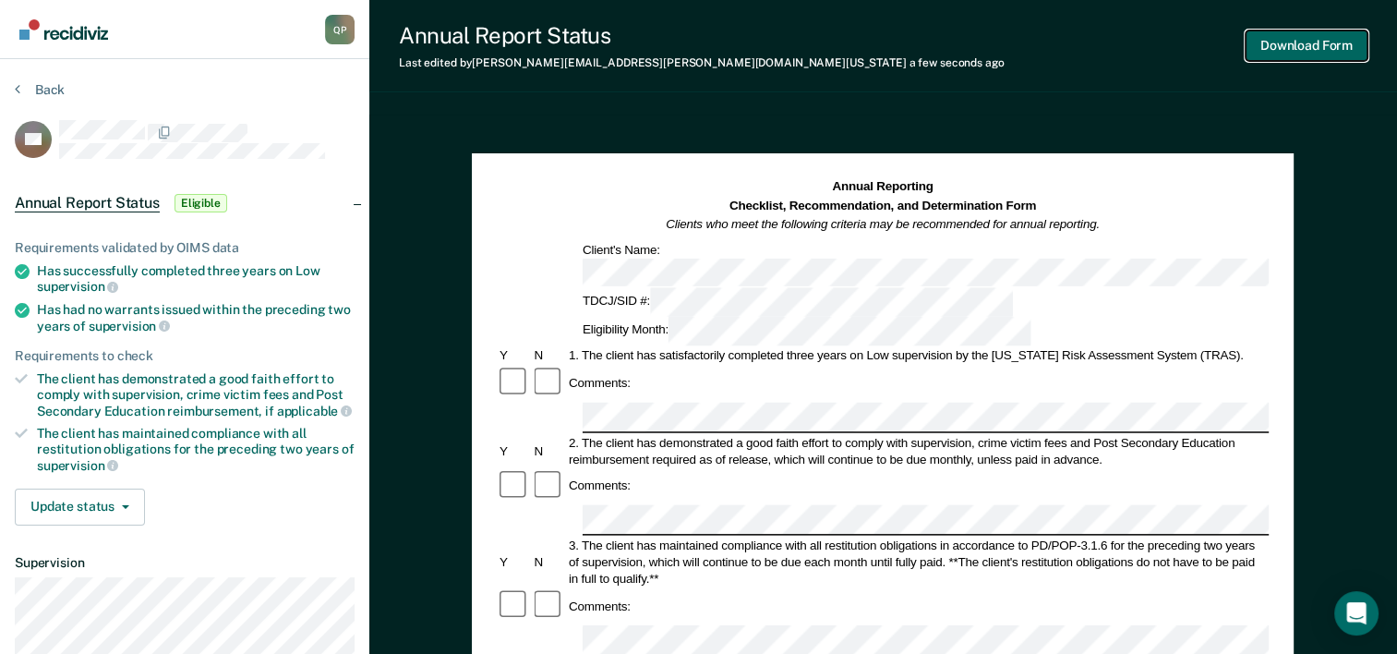
click at [1277, 54] on button "Download Form" at bounding box center [1307, 45] width 122 height 30
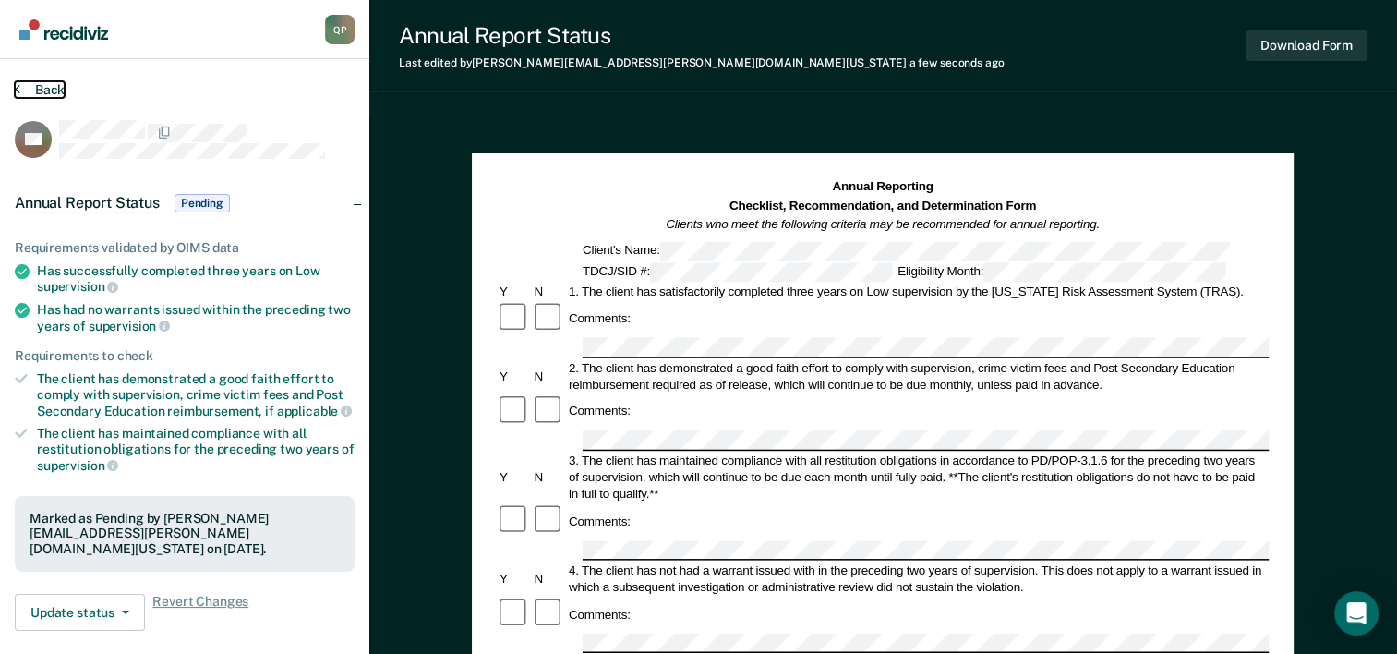
click at [48, 85] on button "Back" at bounding box center [40, 89] width 50 height 17
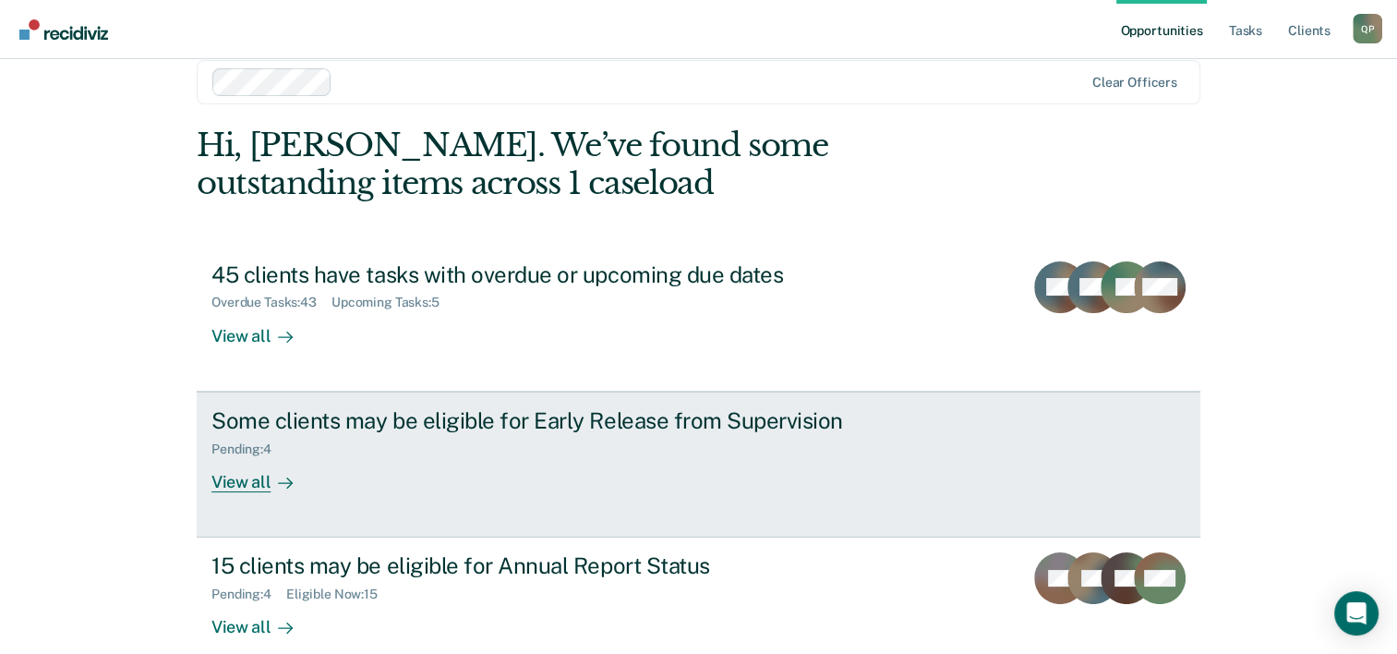
scroll to position [56, 0]
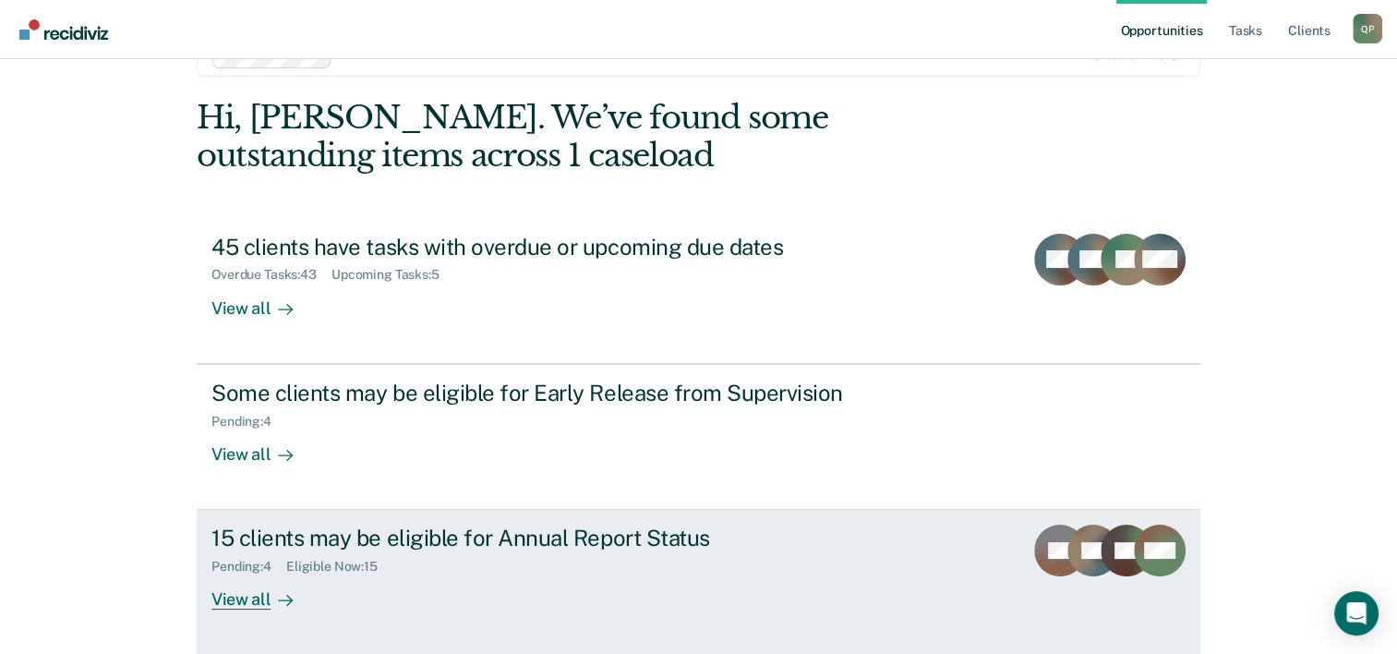
click at [447, 572] on div "Pending : 4 Eligible Now : 15" at bounding box center [535, 562] width 648 height 23
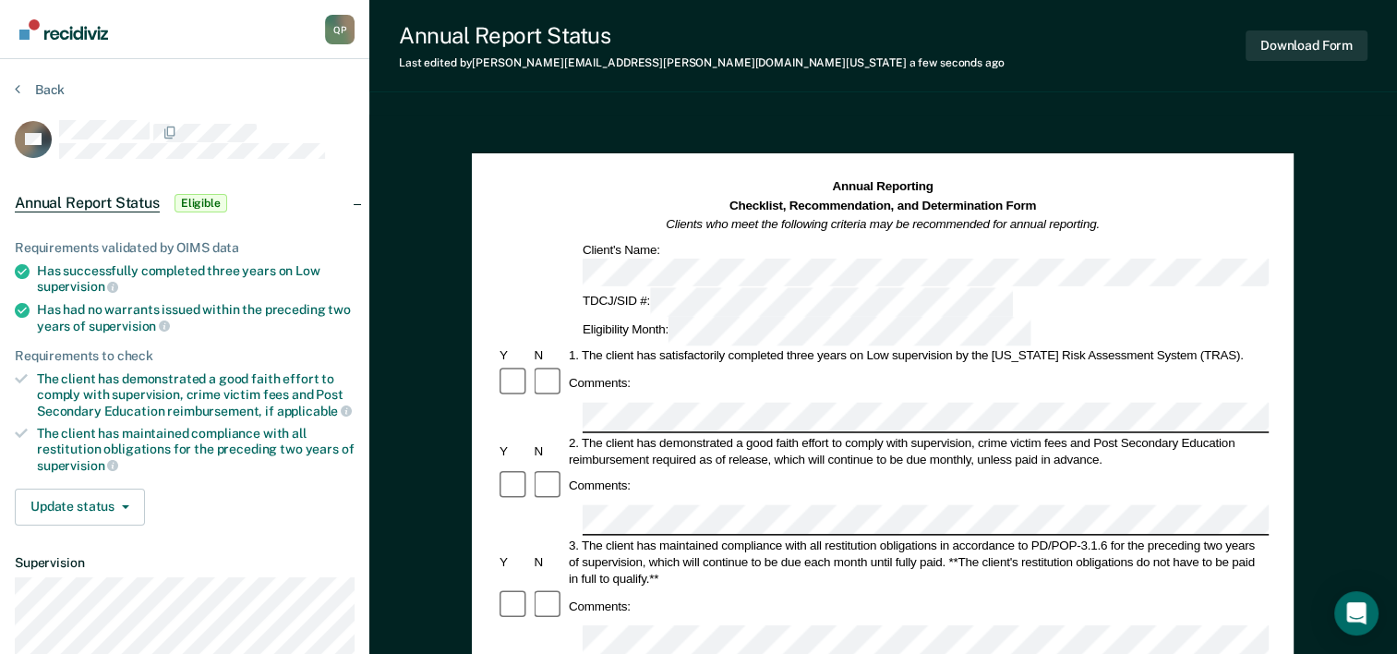
click at [768, 588] on div "Comments:" at bounding box center [883, 605] width 772 height 35
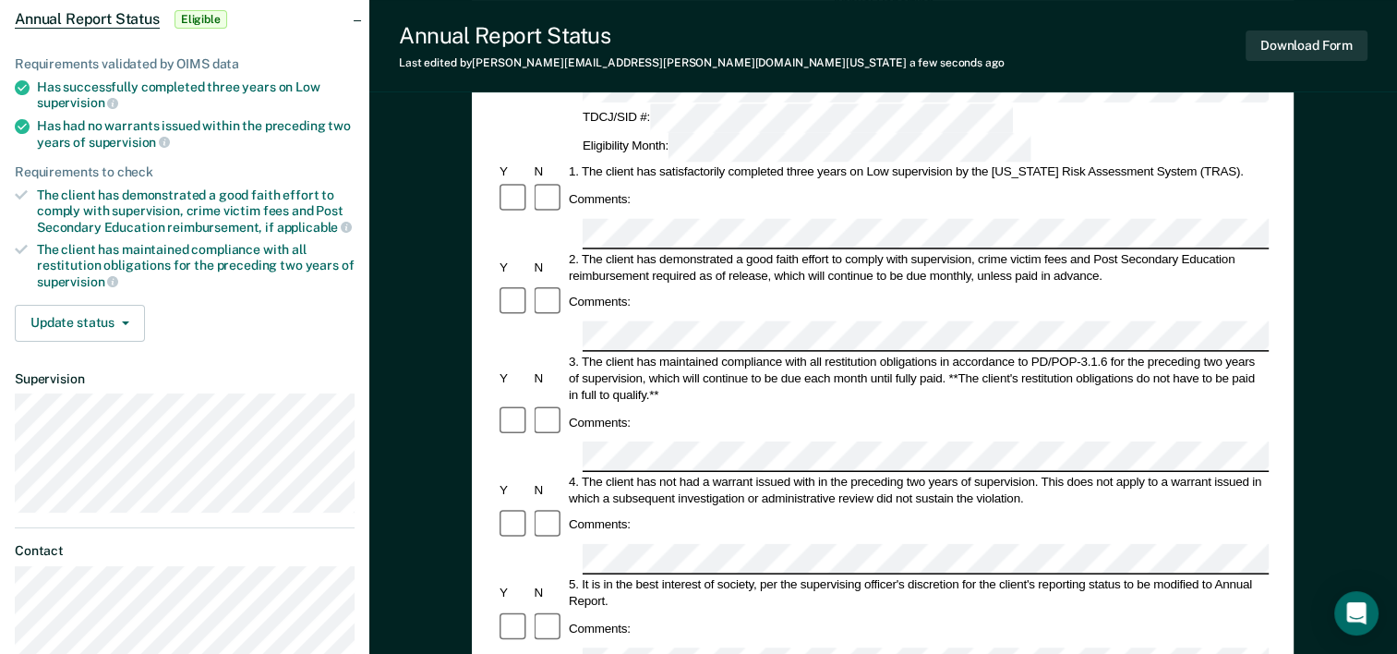
scroll to position [185, 0]
drag, startPoint x: 584, startPoint y: 353, endPoint x: 1037, endPoint y: 355, distance: 453.4
click at [1037, 472] on div "4. The client has not had a warrant issued with in the preceding two years of s…" at bounding box center [917, 488] width 703 height 33
drag, startPoint x: 1037, startPoint y: 355, endPoint x: 983, endPoint y: 355, distance: 53.6
copy div "The client has not had a warrant issued with in the preceding two years of supe…"
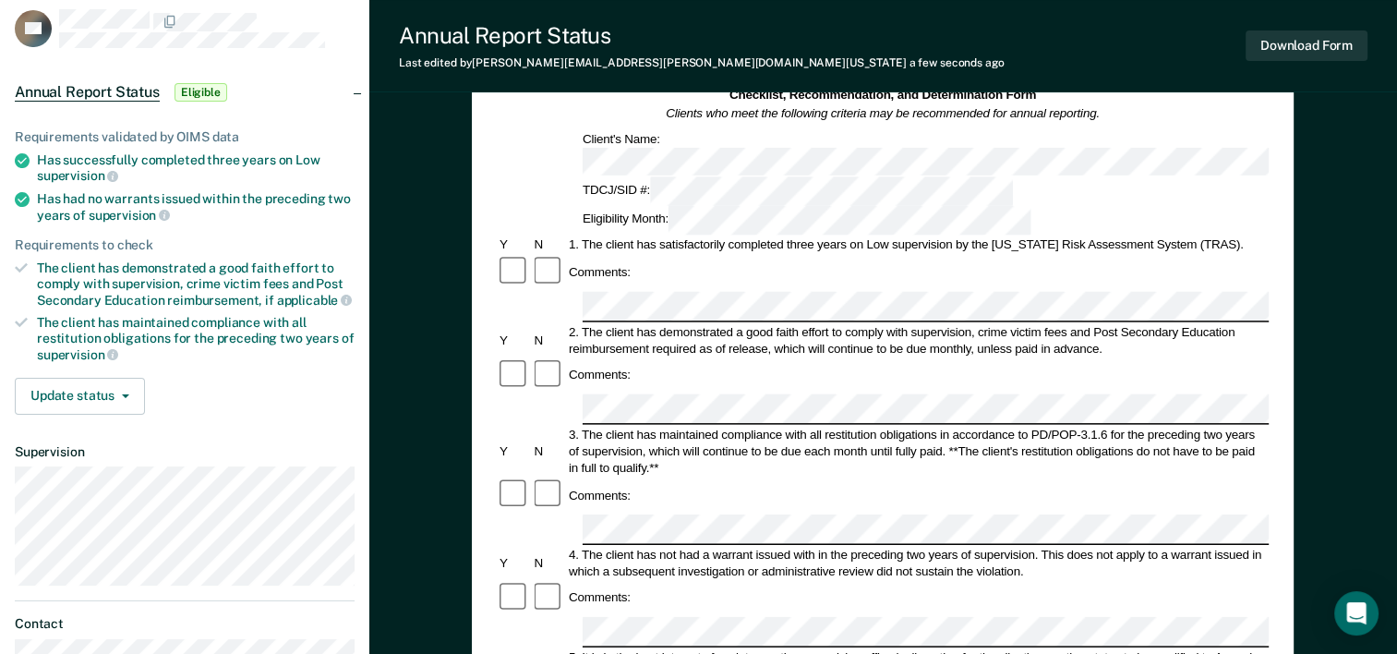
scroll to position [277, 0]
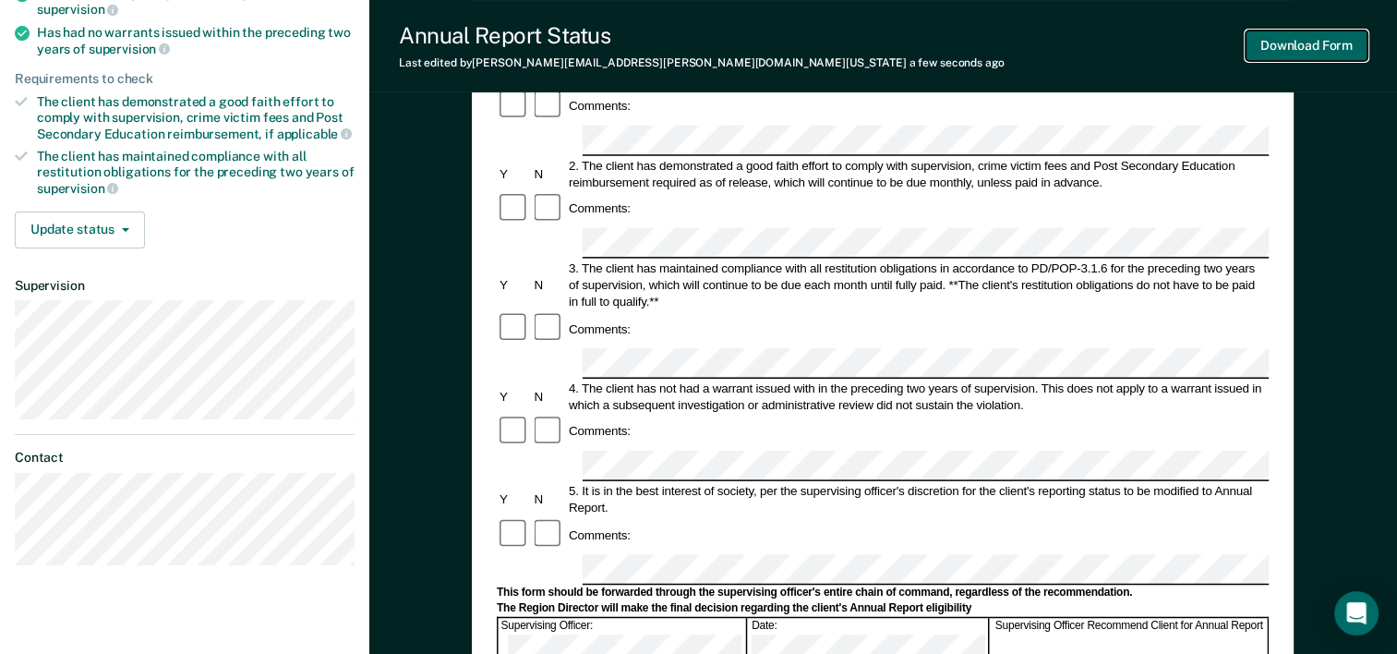
click at [1300, 43] on button "Download Form" at bounding box center [1307, 45] width 122 height 30
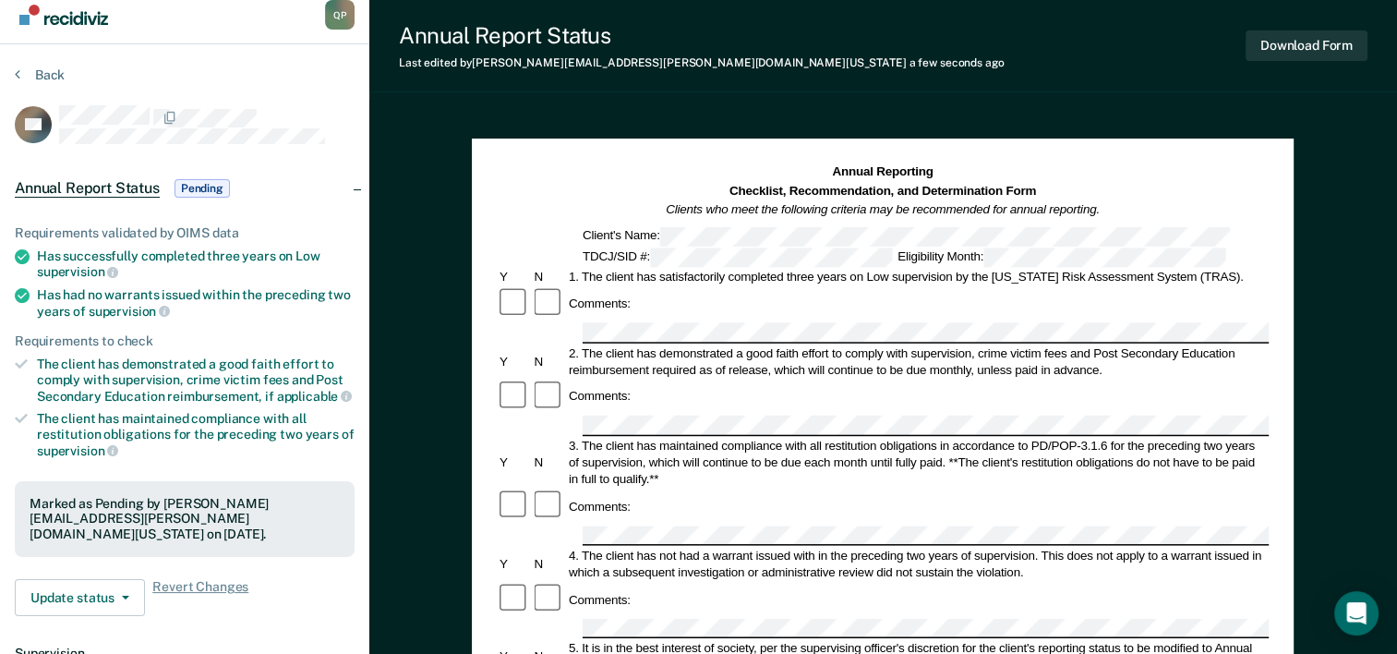
scroll to position [0, 0]
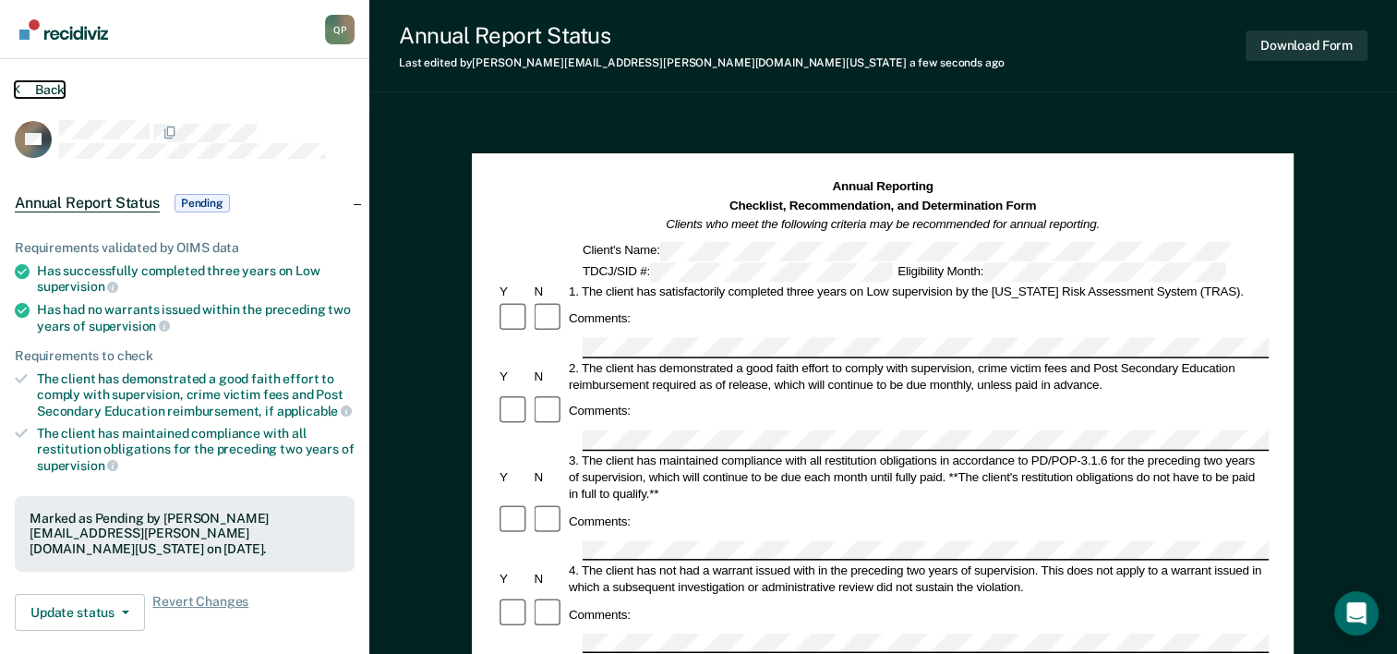
click at [60, 91] on button "Back" at bounding box center [40, 89] width 50 height 17
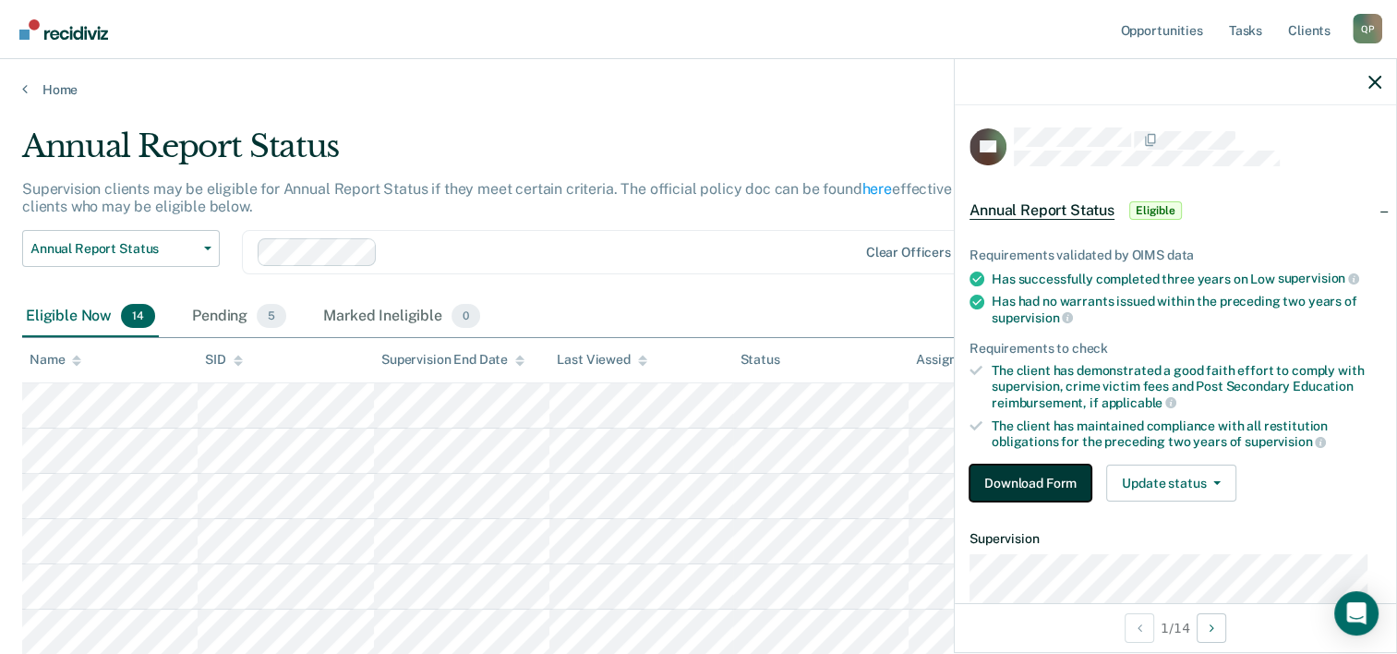
click at [998, 487] on button "Download Form" at bounding box center [1031, 483] width 122 height 37
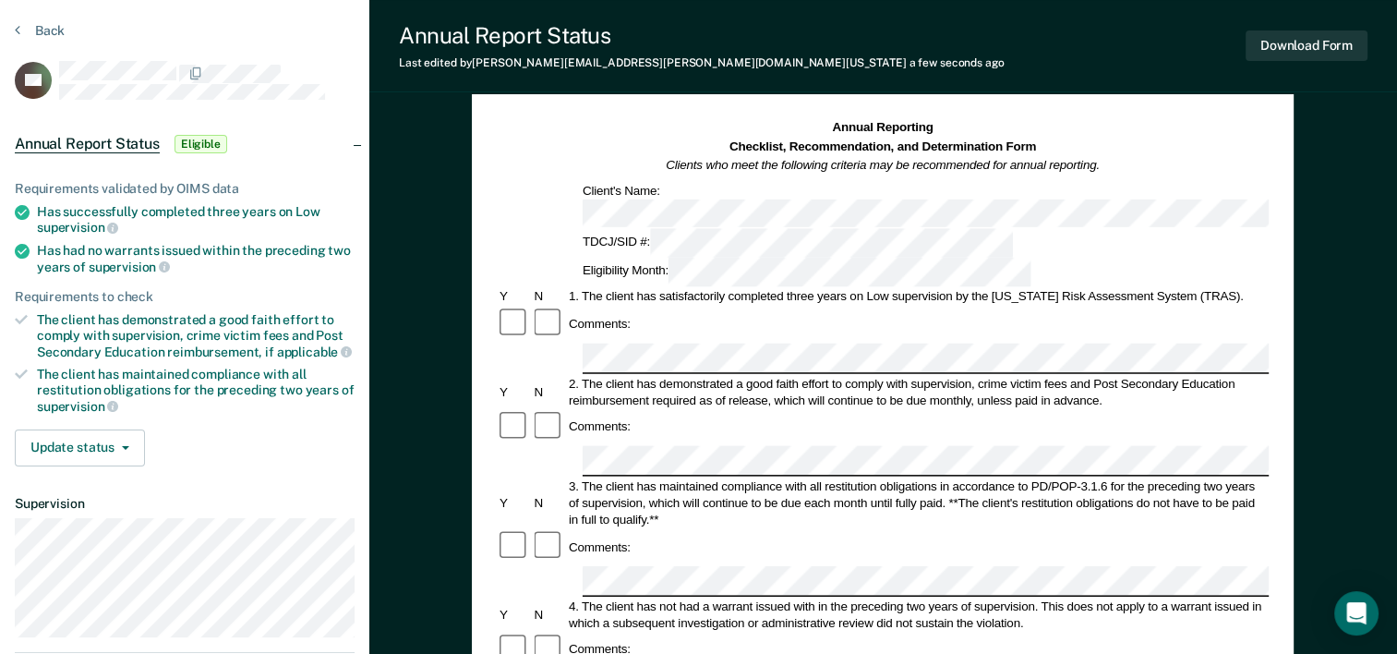
scroll to position [92, 0]
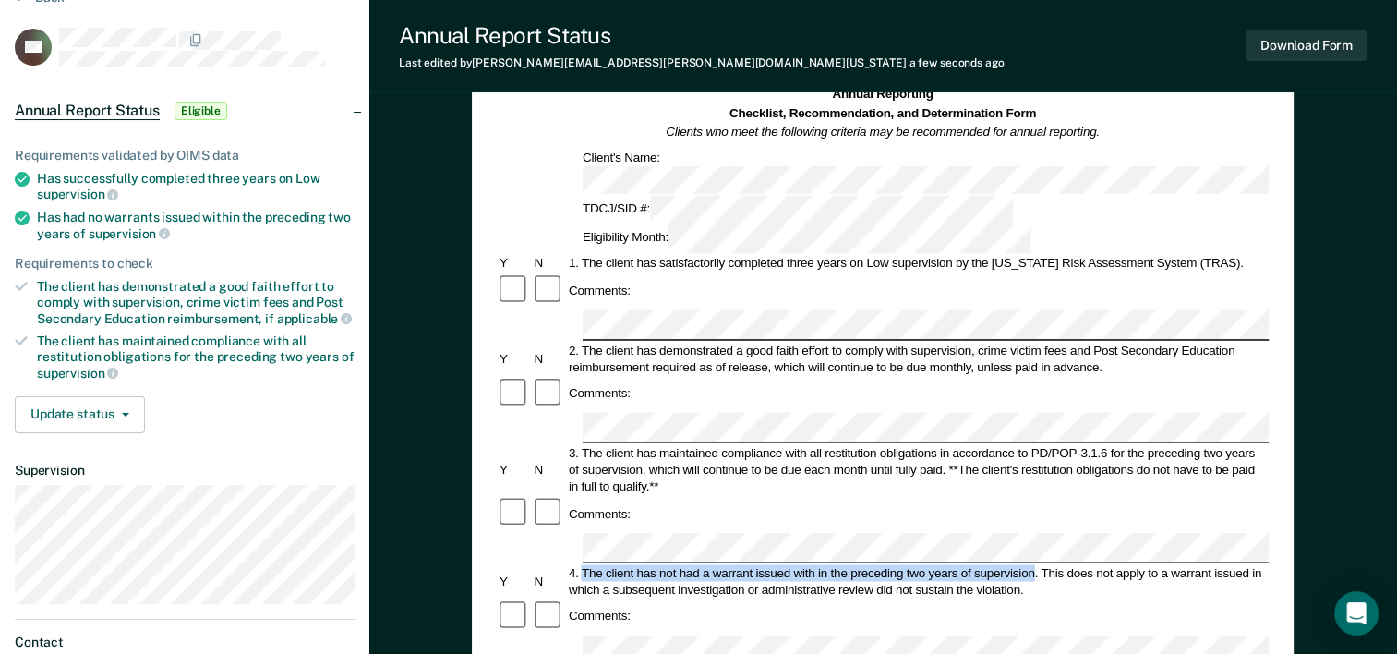
drag, startPoint x: 582, startPoint y: 445, endPoint x: 1034, endPoint y: 451, distance: 452.5
click at [1034, 564] on div "4. The client has not had a warrant issued with in the preceding two years of s…" at bounding box center [917, 580] width 703 height 33
drag, startPoint x: 1034, startPoint y: 451, endPoint x: 1023, endPoint y: 447, distance: 11.7
copy div "The client has not had a warrant issued with in the preceding two years of supe…"
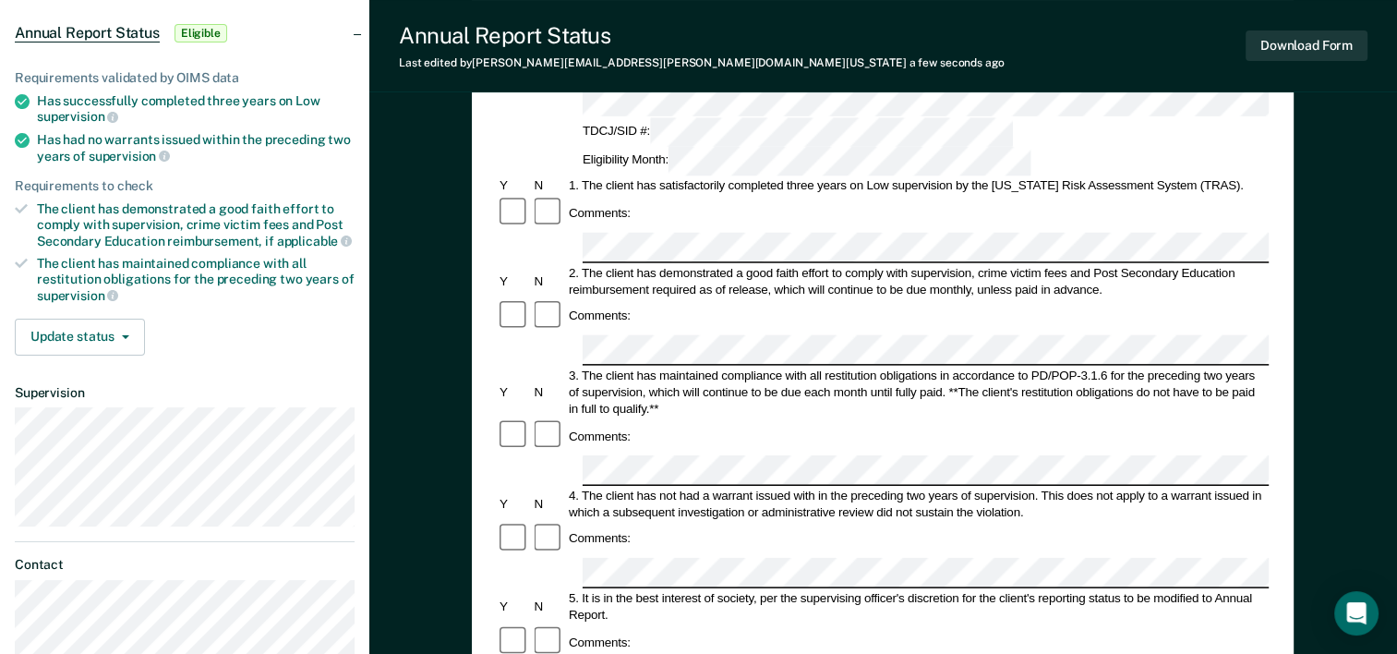
scroll to position [0, 0]
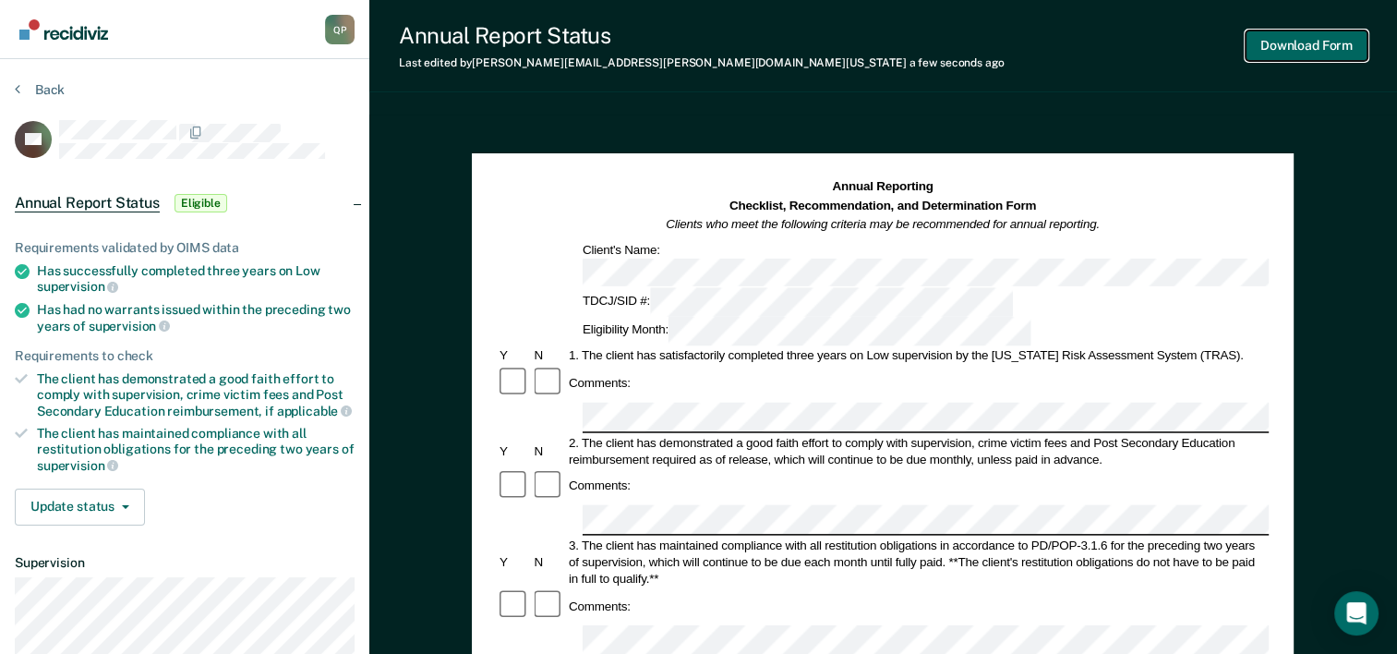
click at [1319, 48] on button "Download Form" at bounding box center [1307, 45] width 122 height 30
